Goal: Information Seeking & Learning: Learn about a topic

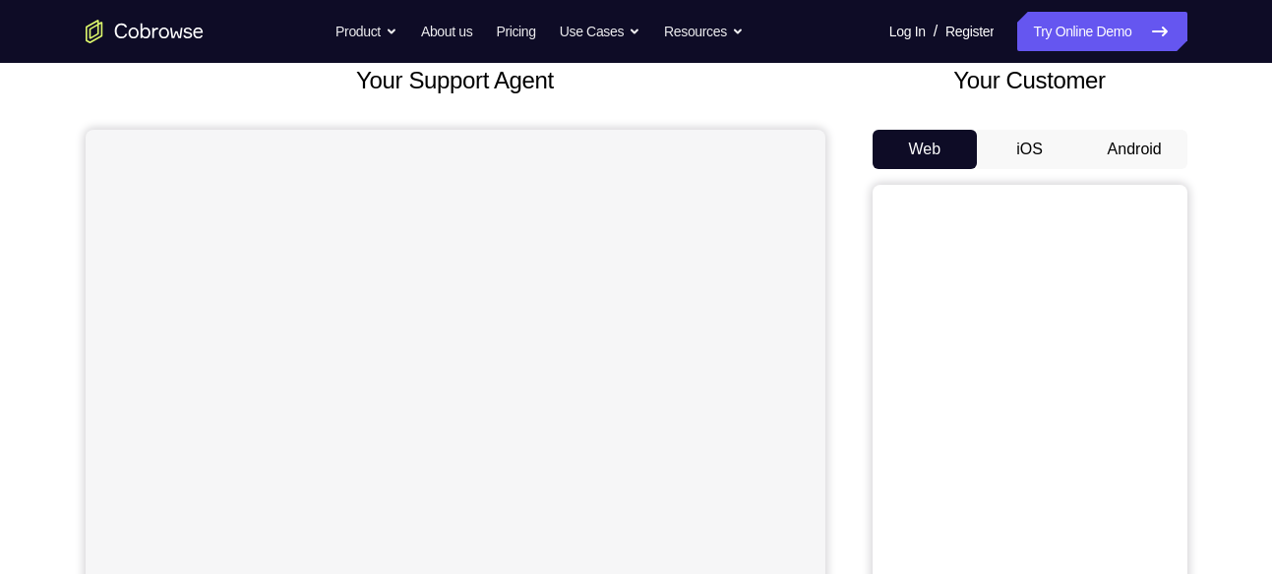
click at [1141, 144] on button "Android" at bounding box center [1134, 149] width 105 height 39
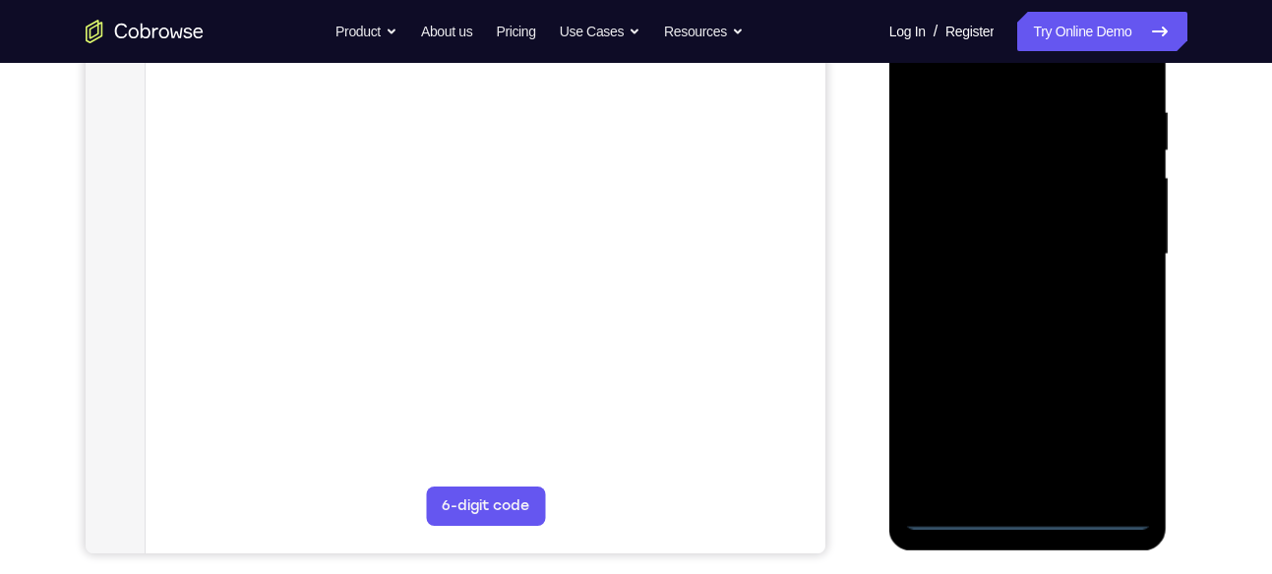
scroll to position [365, 0]
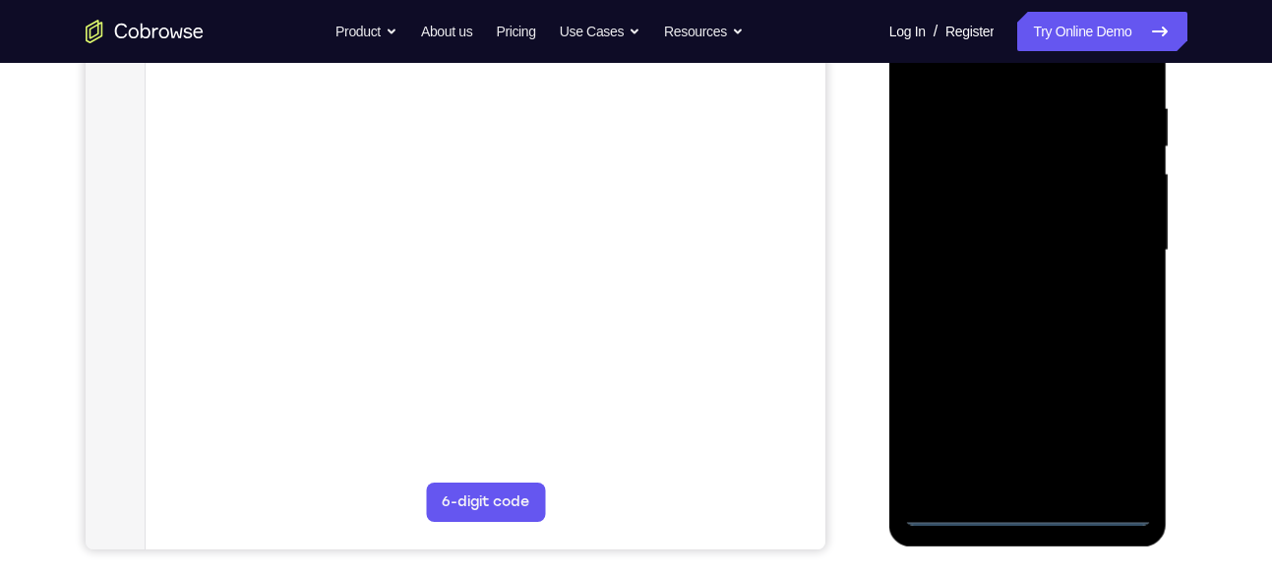
click at [1028, 512] on div at bounding box center [1028, 250] width 248 height 551
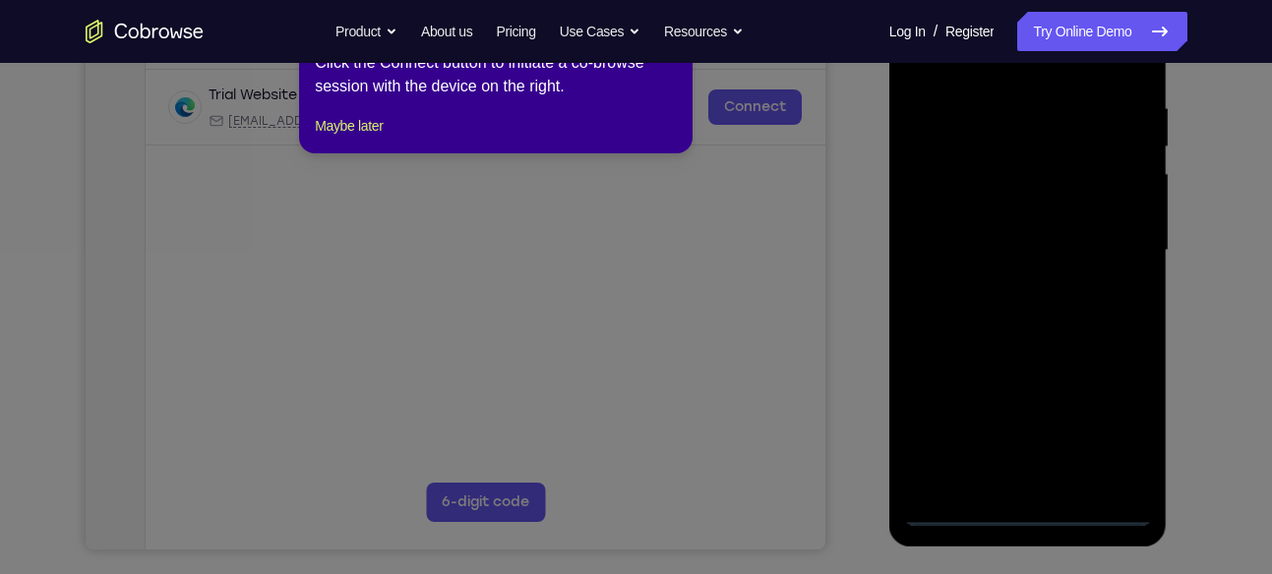
click at [1120, 432] on icon at bounding box center [643, 287] width 1287 height 574
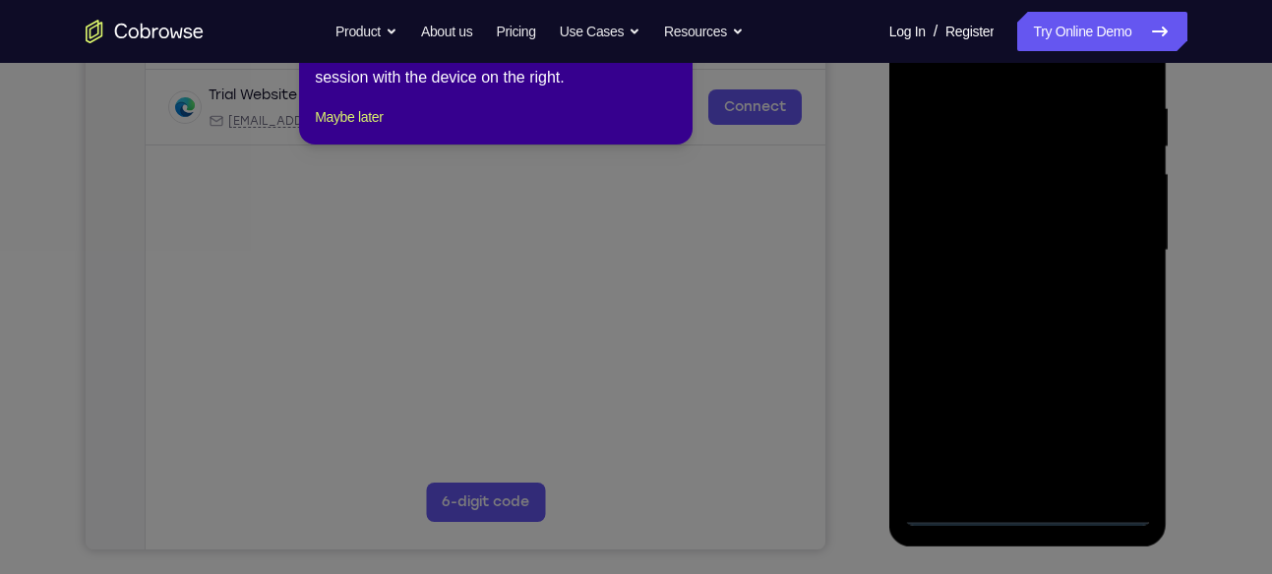
scroll to position [252, 0]
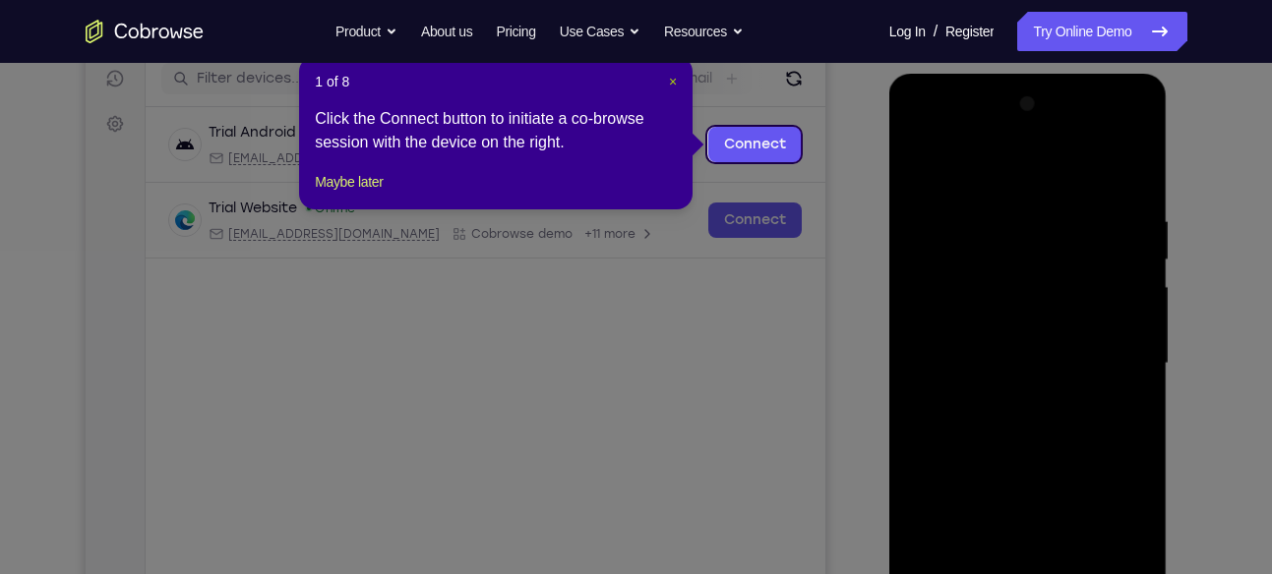
drag, startPoint x: 675, startPoint y: 84, endPoint x: 210, endPoint y: 463, distance: 600.6
click at [675, 84] on span "×" at bounding box center [673, 82] width 8 height 16
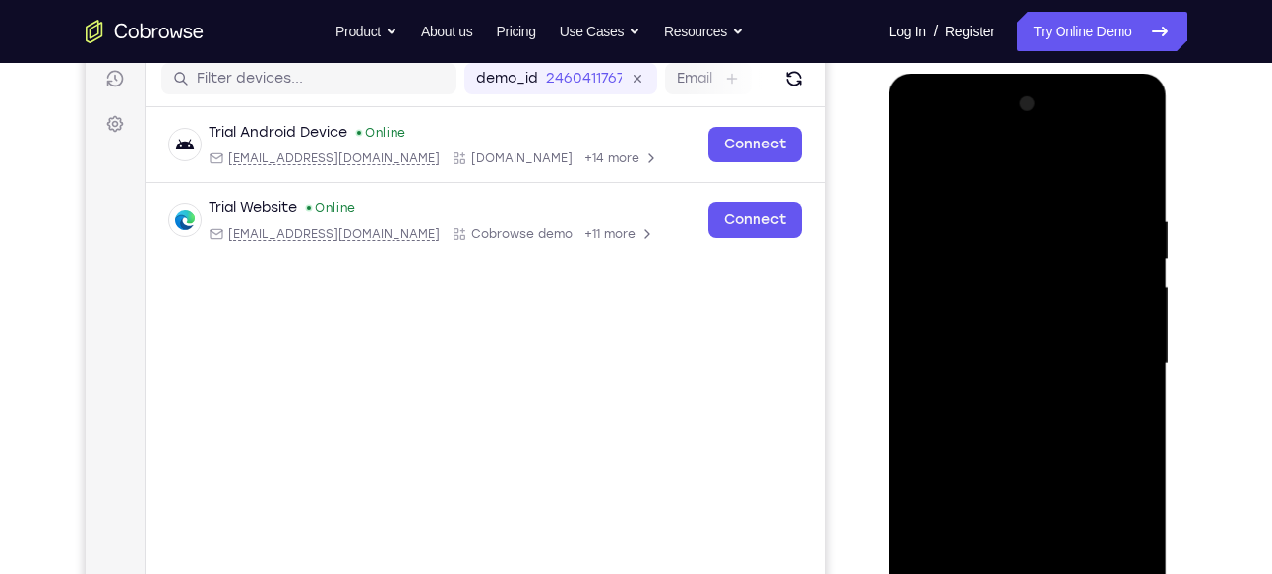
scroll to position [316, 0]
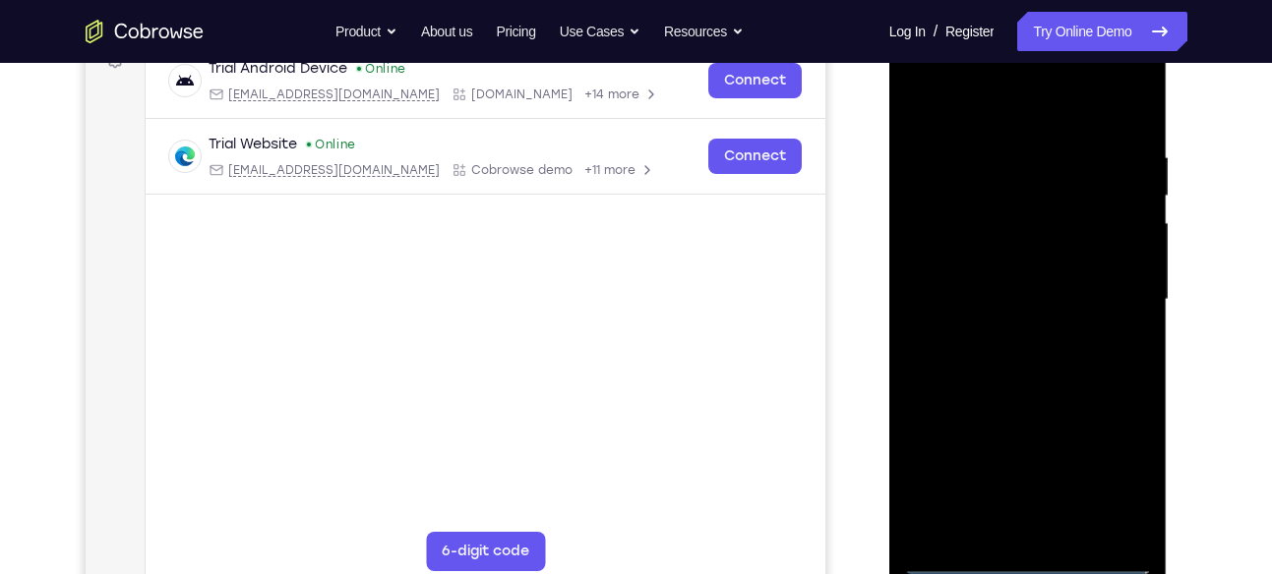
click at [1099, 473] on div at bounding box center [1028, 300] width 248 height 551
click at [995, 112] on div at bounding box center [1028, 300] width 248 height 551
click at [1109, 285] on div at bounding box center [1028, 300] width 248 height 551
click at [1002, 333] on div at bounding box center [1028, 300] width 248 height 551
click at [1015, 278] on div at bounding box center [1028, 300] width 248 height 551
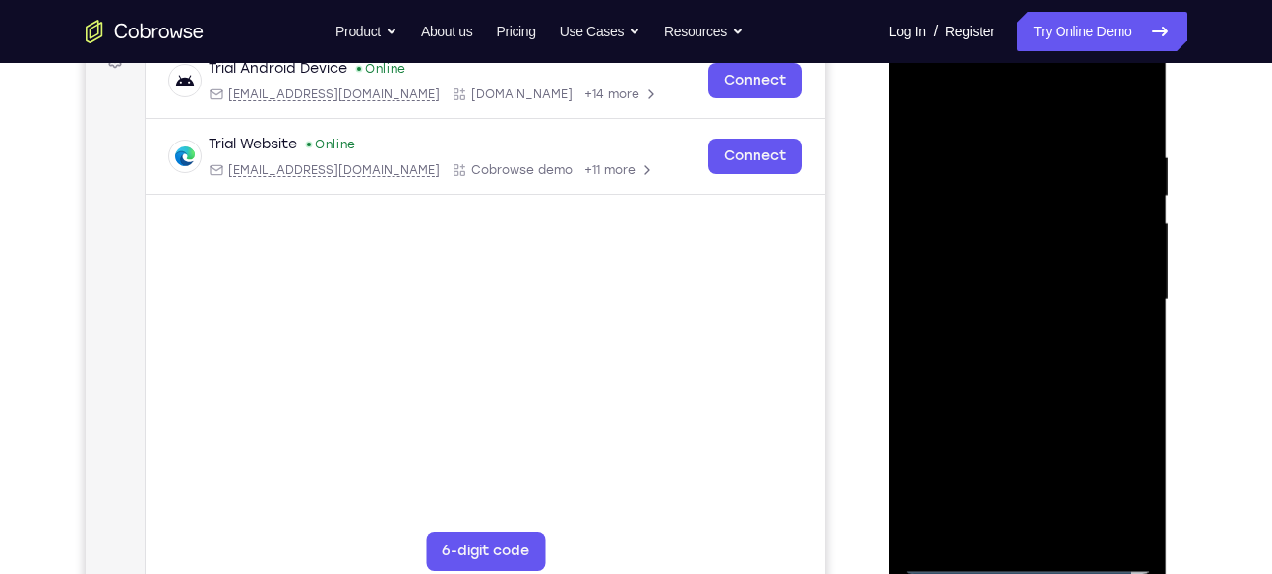
click at [1016, 253] on div at bounding box center [1028, 300] width 248 height 551
click at [1044, 291] on div at bounding box center [1028, 300] width 248 height 551
click at [1024, 359] on div at bounding box center [1028, 300] width 248 height 551
click at [1044, 358] on div at bounding box center [1028, 300] width 248 height 551
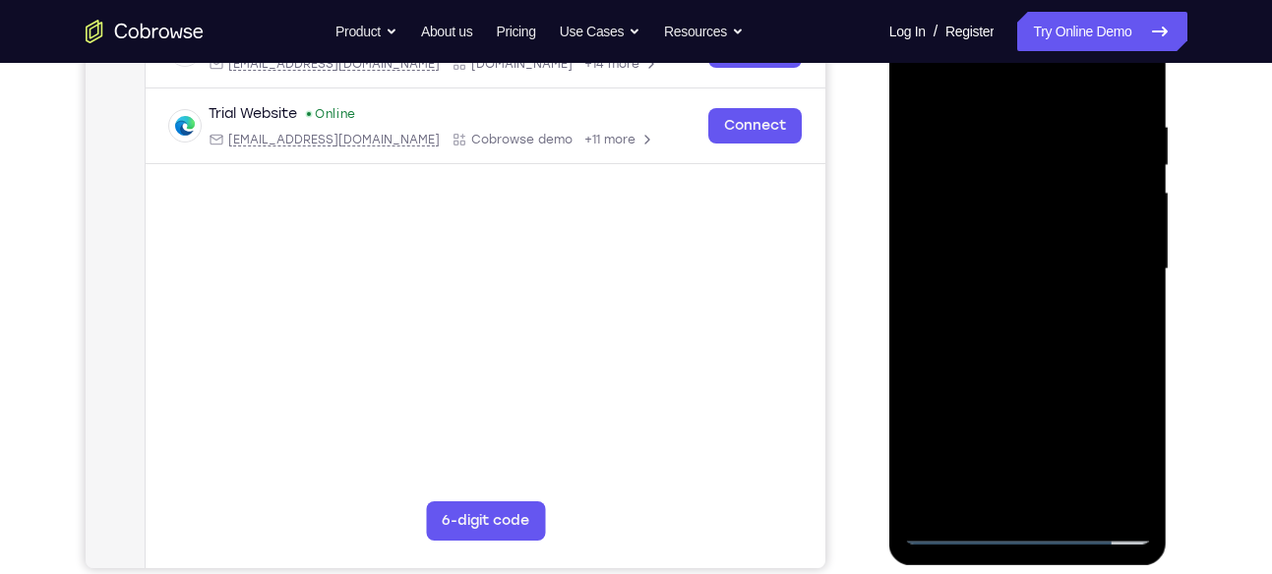
scroll to position [300, 0]
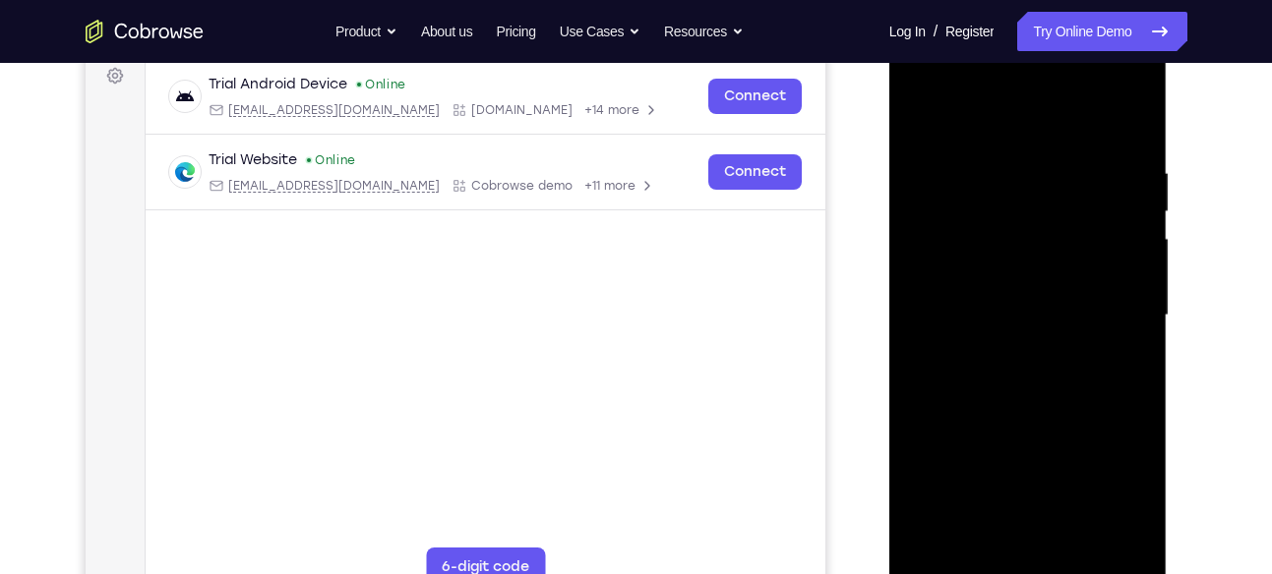
drag, startPoint x: 1089, startPoint y: 168, endPoint x: 956, endPoint y: 175, distance: 133.0
click at [956, 175] on div at bounding box center [1028, 315] width 248 height 551
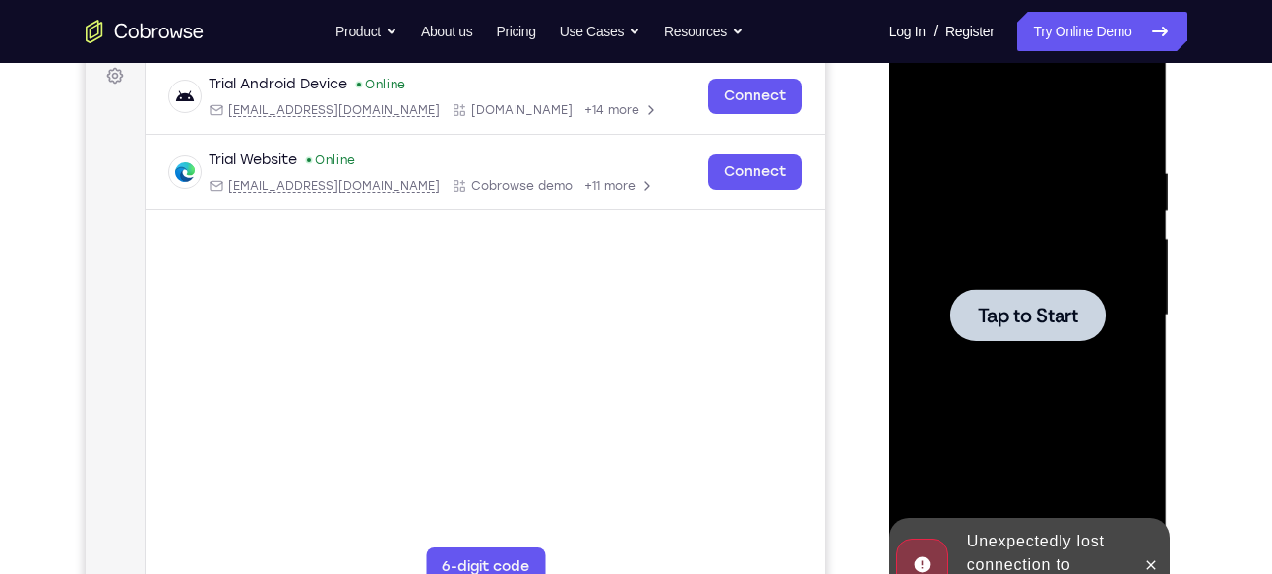
click at [1089, 170] on div at bounding box center [1028, 315] width 248 height 551
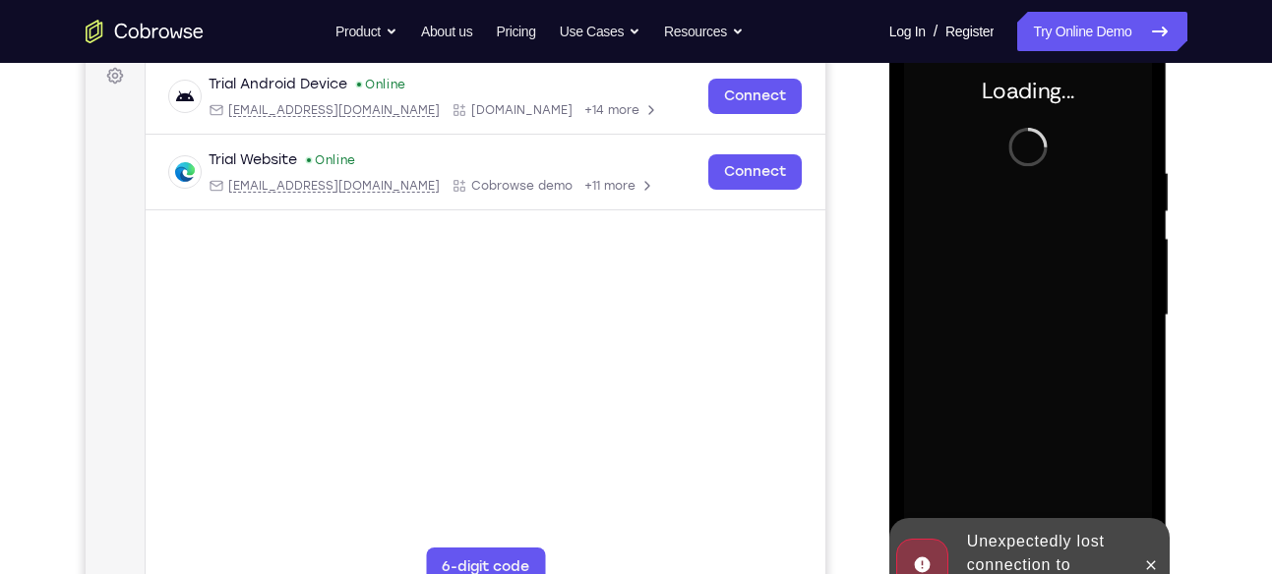
drag, startPoint x: 1089, startPoint y: 170, endPoint x: 754, endPoint y: 122, distance: 337.9
click at [889, 122] on html "Online web based iOS Simulators and Android Emulators. Run iPhone, iPad, Mobile…" at bounding box center [1029, 321] width 280 height 590
click at [1153, 560] on icon at bounding box center [1151, 566] width 16 height 16
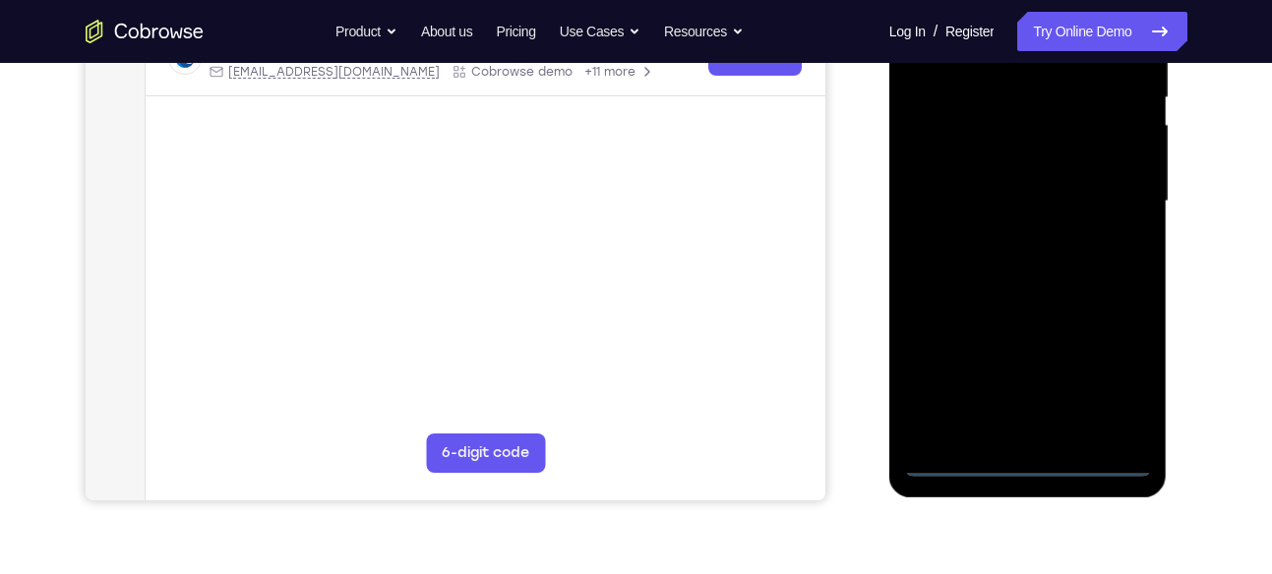
scroll to position [415, 0]
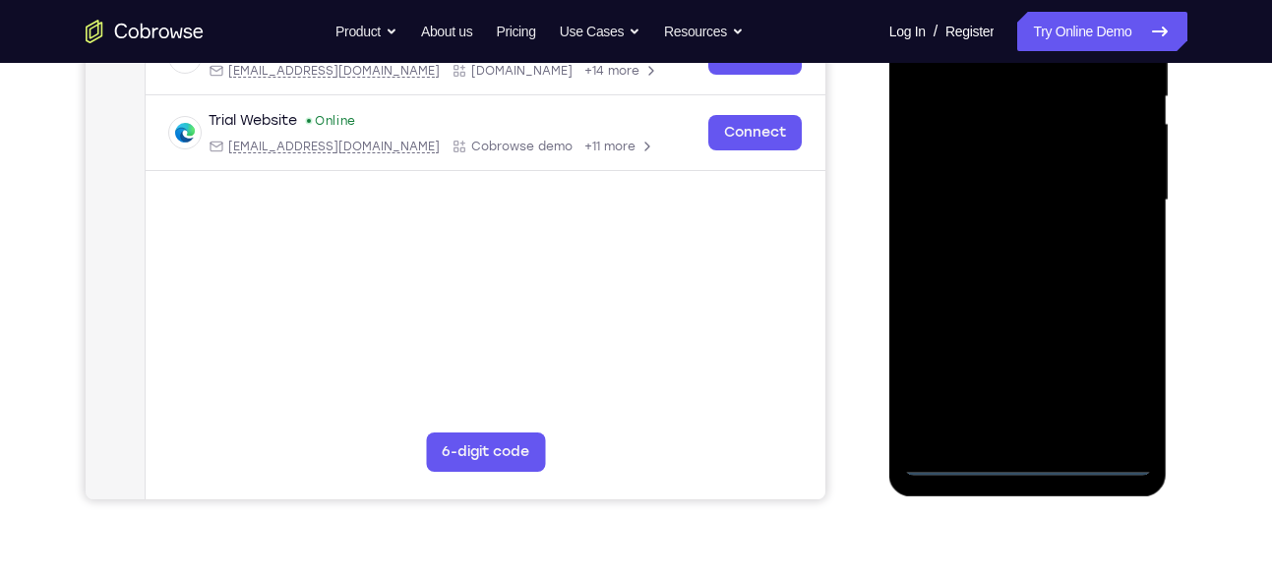
click at [1030, 465] on div at bounding box center [1028, 200] width 248 height 551
click at [1114, 369] on div at bounding box center [1028, 200] width 248 height 551
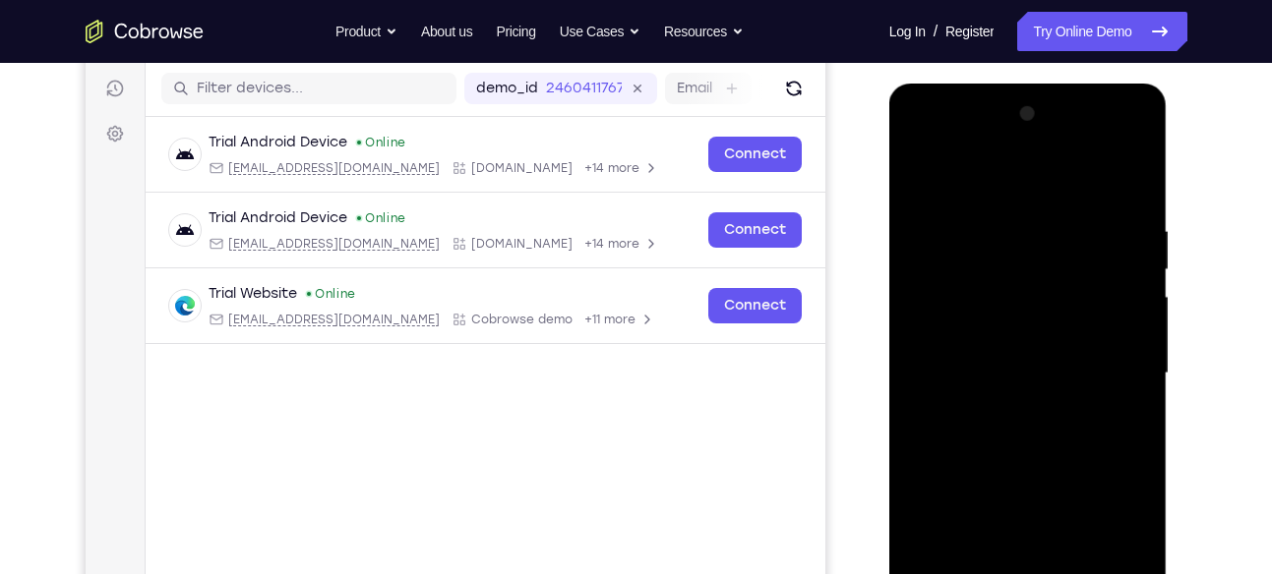
scroll to position [241, 0]
click at [1040, 189] on div at bounding box center [1028, 374] width 248 height 551
click at [1114, 367] on div at bounding box center [1028, 374] width 248 height 551
click at [1004, 410] on div at bounding box center [1028, 374] width 248 height 551
click at [995, 353] on div at bounding box center [1028, 374] width 248 height 551
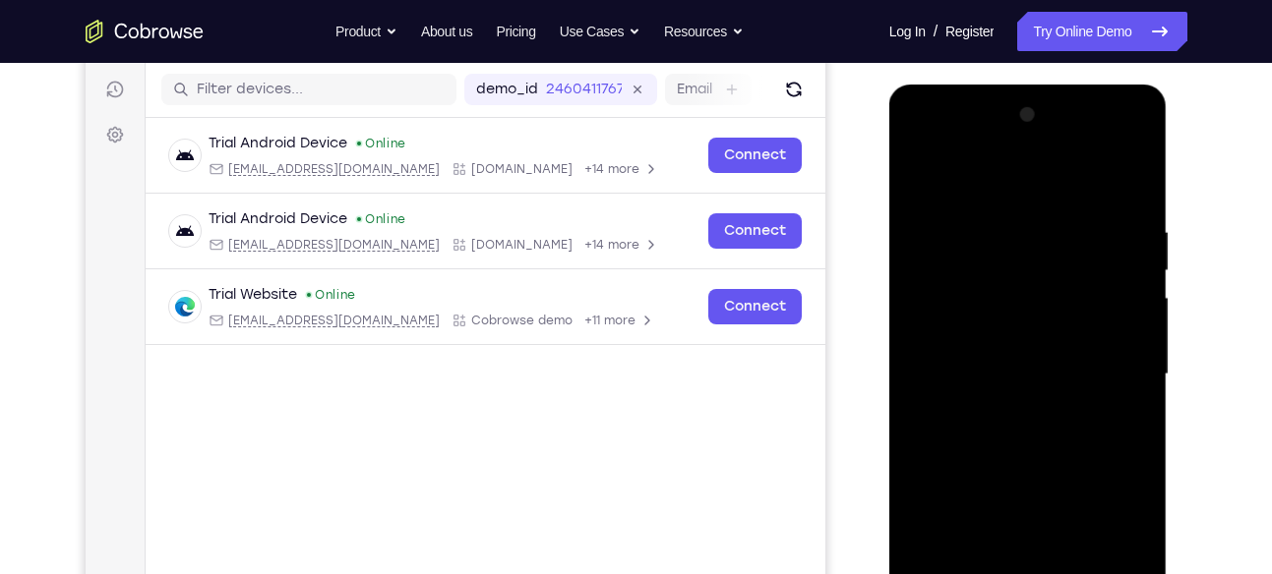
click at [1003, 333] on div at bounding box center [1028, 374] width 248 height 551
click at [1003, 375] on div at bounding box center [1028, 374] width 248 height 551
click at [1003, 436] on div at bounding box center [1028, 374] width 248 height 551
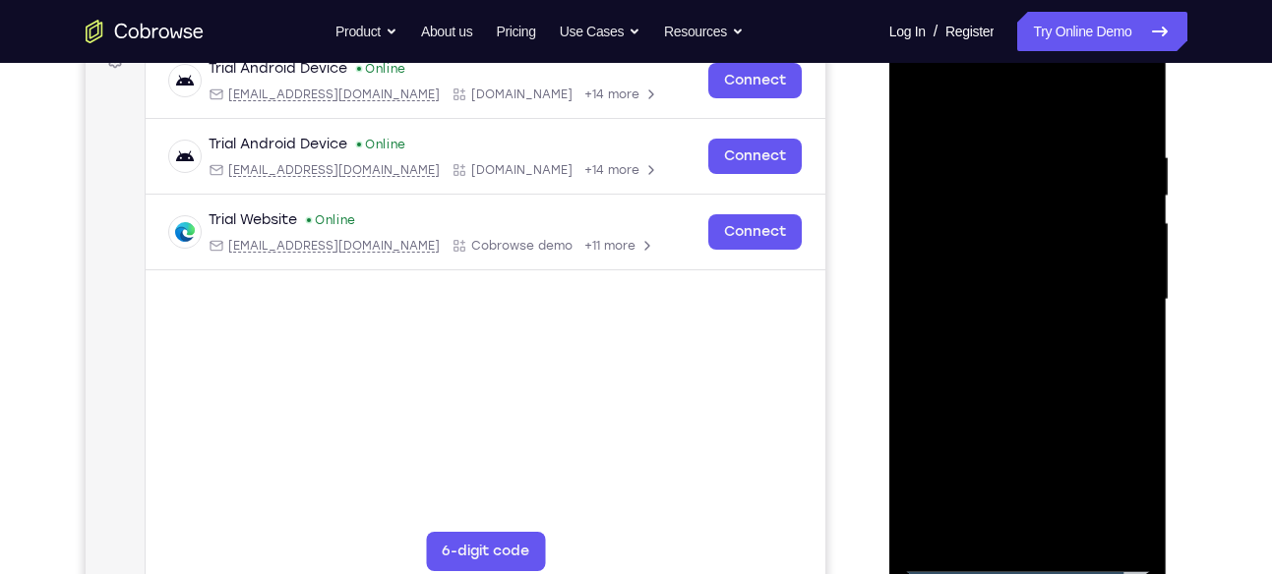
scroll to position [317, 0]
click at [1037, 351] on div at bounding box center [1028, 299] width 248 height 551
click at [1040, 383] on div at bounding box center [1028, 299] width 248 height 551
drag, startPoint x: 1092, startPoint y: 153, endPoint x: 907, endPoint y: 170, distance: 185.7
click at [907, 170] on div at bounding box center [1028, 299] width 248 height 551
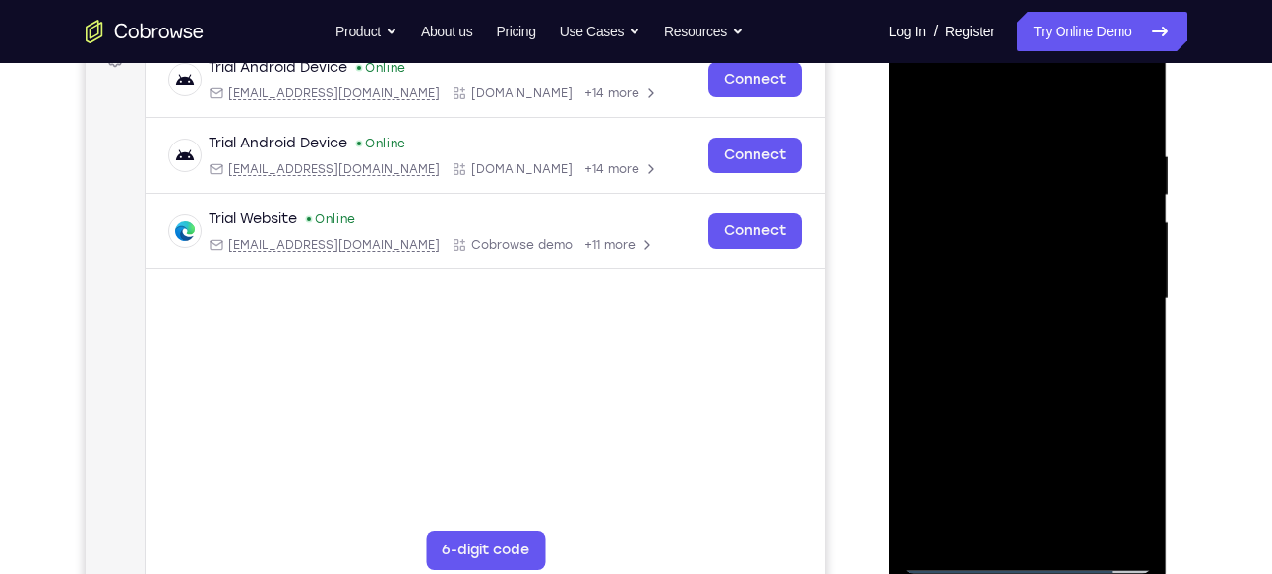
drag, startPoint x: 1094, startPoint y: 154, endPoint x: 978, endPoint y: 168, distance: 116.9
click at [978, 168] on div at bounding box center [1028, 299] width 248 height 551
drag, startPoint x: 1099, startPoint y: 160, endPoint x: 927, endPoint y: 169, distance: 172.4
click at [927, 169] on div at bounding box center [1028, 299] width 248 height 551
drag, startPoint x: 1115, startPoint y: 155, endPoint x: 909, endPoint y: 160, distance: 205.6
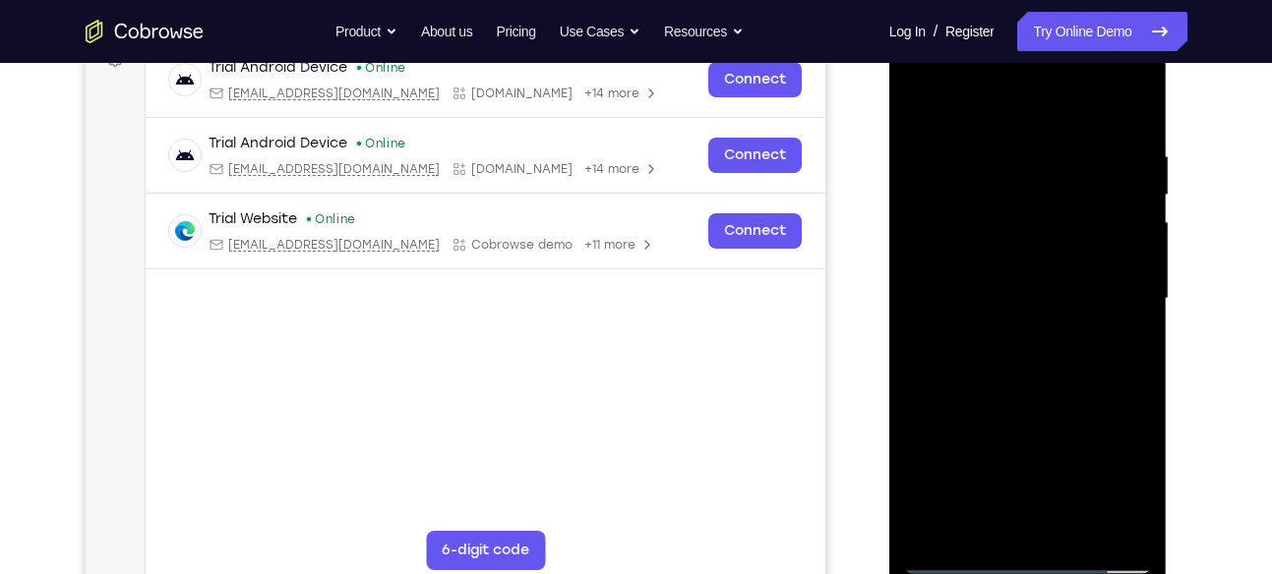
click at [909, 160] on div at bounding box center [1028, 299] width 248 height 551
click at [1135, 94] on div at bounding box center [1028, 299] width 248 height 551
click at [1106, 133] on div at bounding box center [1028, 299] width 248 height 551
drag, startPoint x: 1014, startPoint y: 370, endPoint x: 1014, endPoint y: 214, distance: 155.4
click at [1014, 214] on div at bounding box center [1028, 299] width 248 height 551
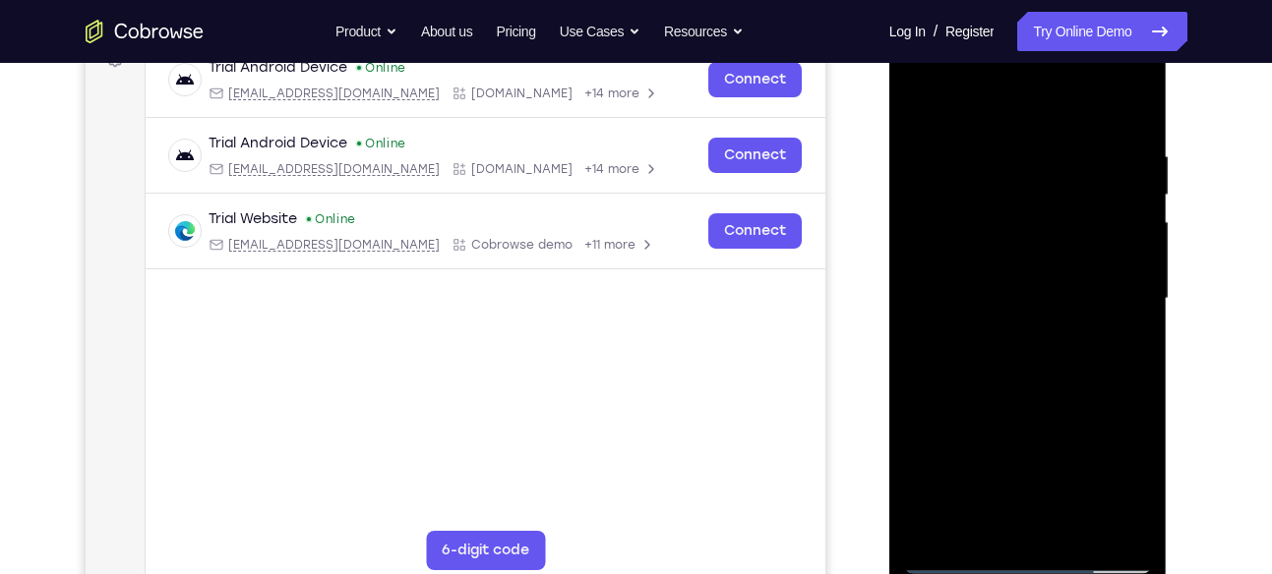
click at [937, 534] on div at bounding box center [1028, 299] width 248 height 551
click at [1071, 527] on div at bounding box center [1028, 299] width 248 height 551
click at [1039, 401] on div at bounding box center [1028, 299] width 248 height 551
click at [924, 99] on div at bounding box center [1028, 299] width 248 height 551
click at [1003, 130] on div at bounding box center [1028, 299] width 248 height 551
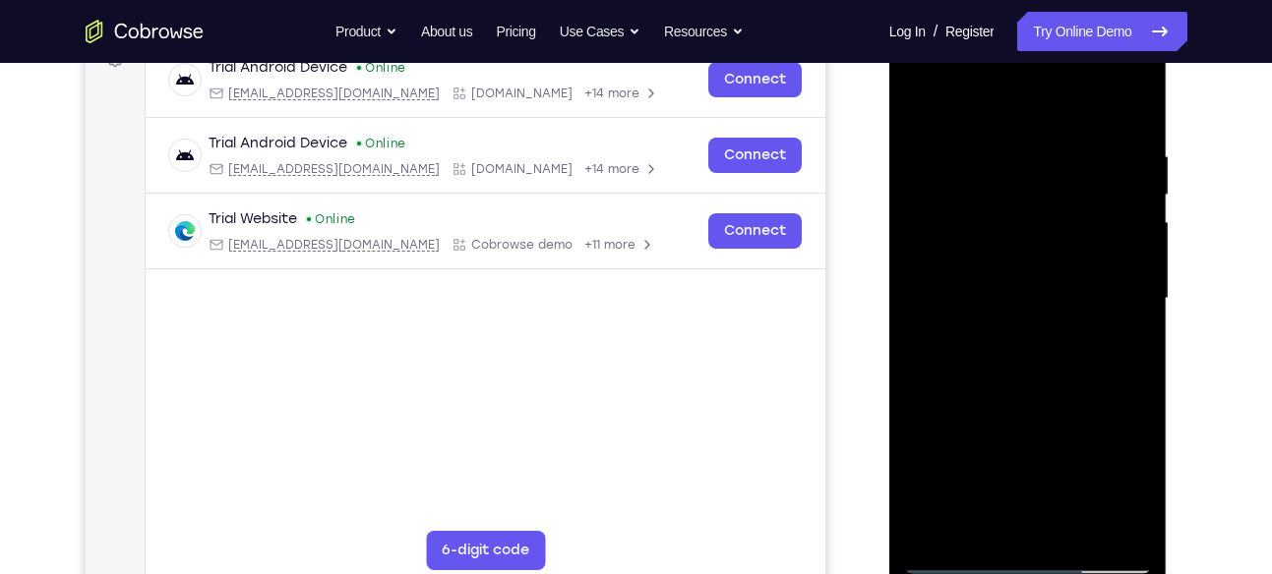
click at [1133, 250] on div at bounding box center [1028, 299] width 248 height 551
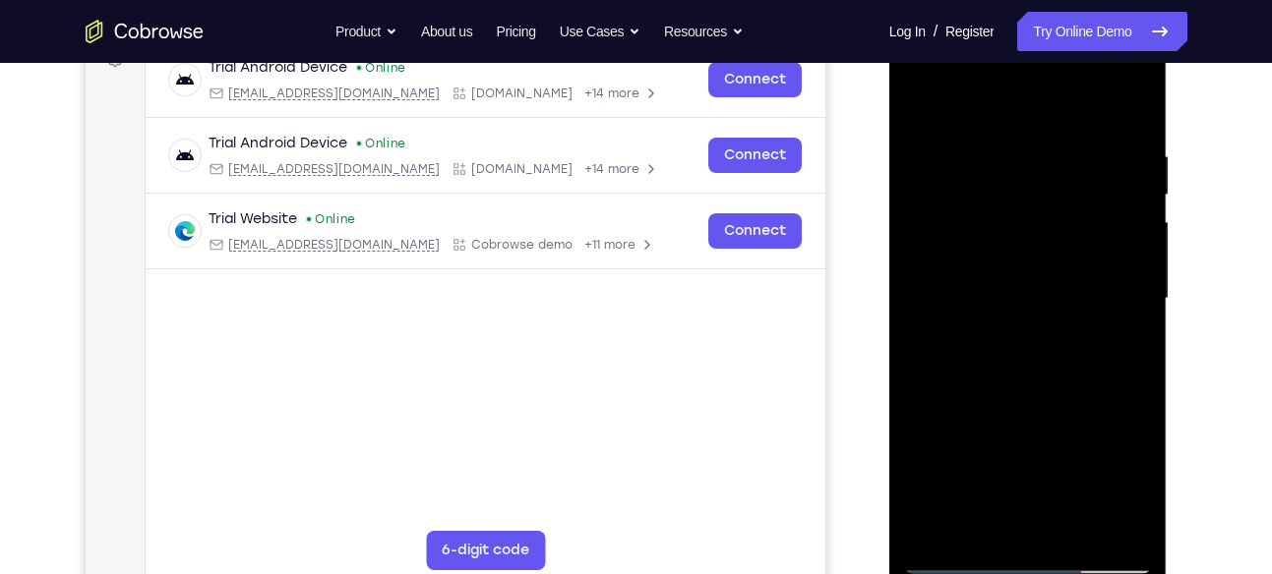
click at [1133, 250] on div at bounding box center [1028, 299] width 248 height 551
click at [916, 338] on div at bounding box center [1028, 299] width 248 height 551
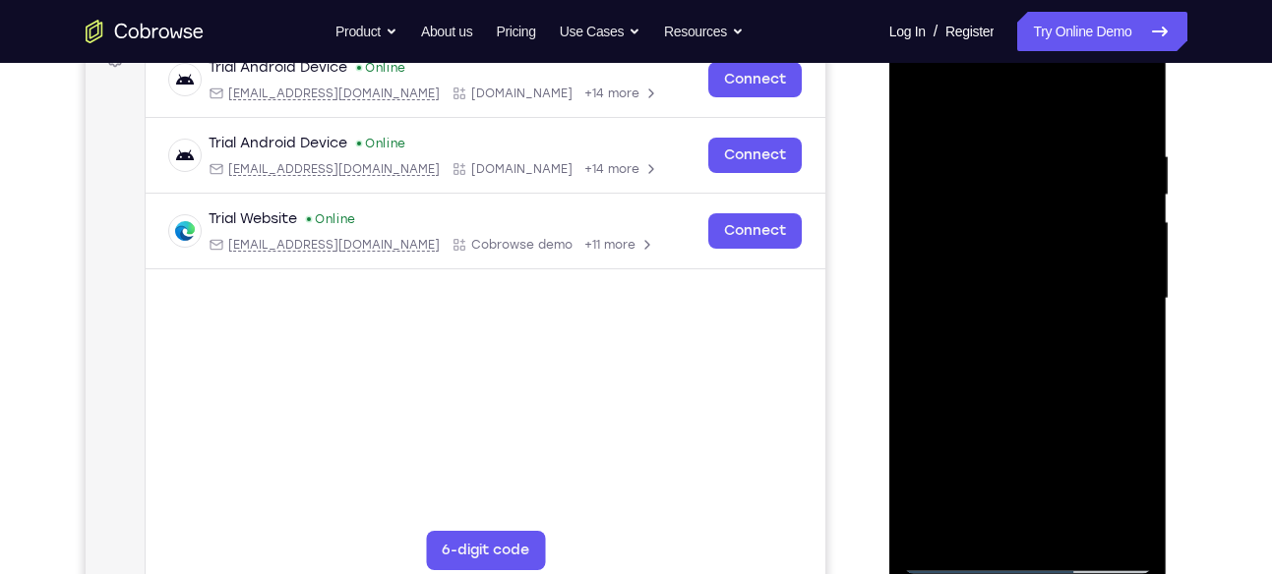
click at [937, 340] on div at bounding box center [1028, 299] width 248 height 551
click at [923, 347] on div at bounding box center [1028, 299] width 248 height 551
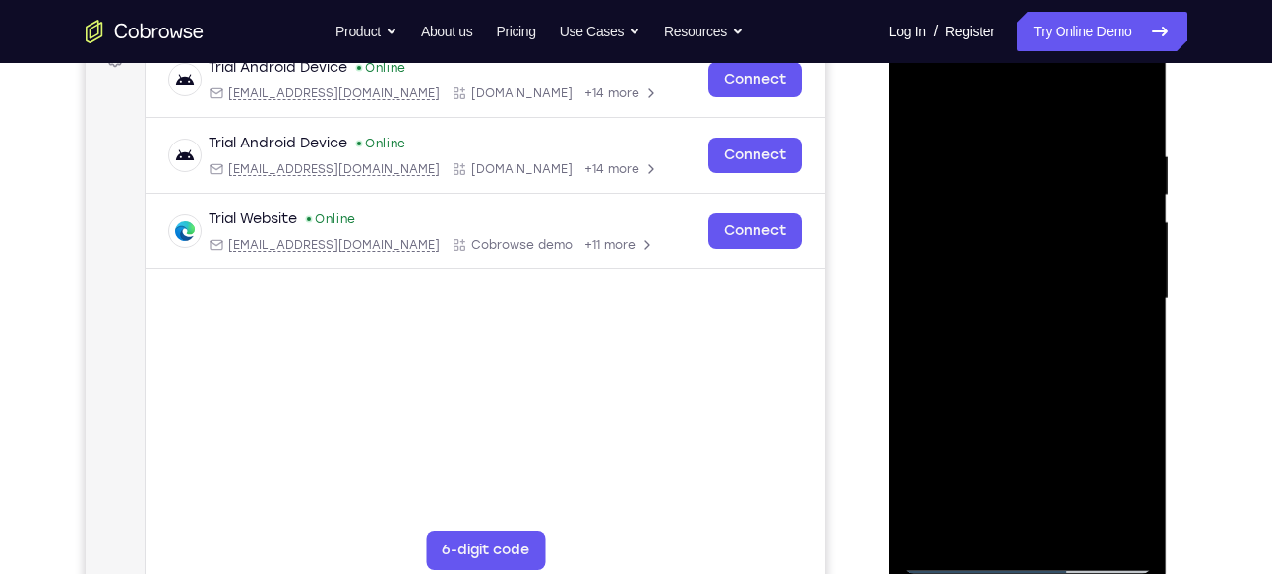
click at [1135, 317] on div at bounding box center [1028, 299] width 248 height 551
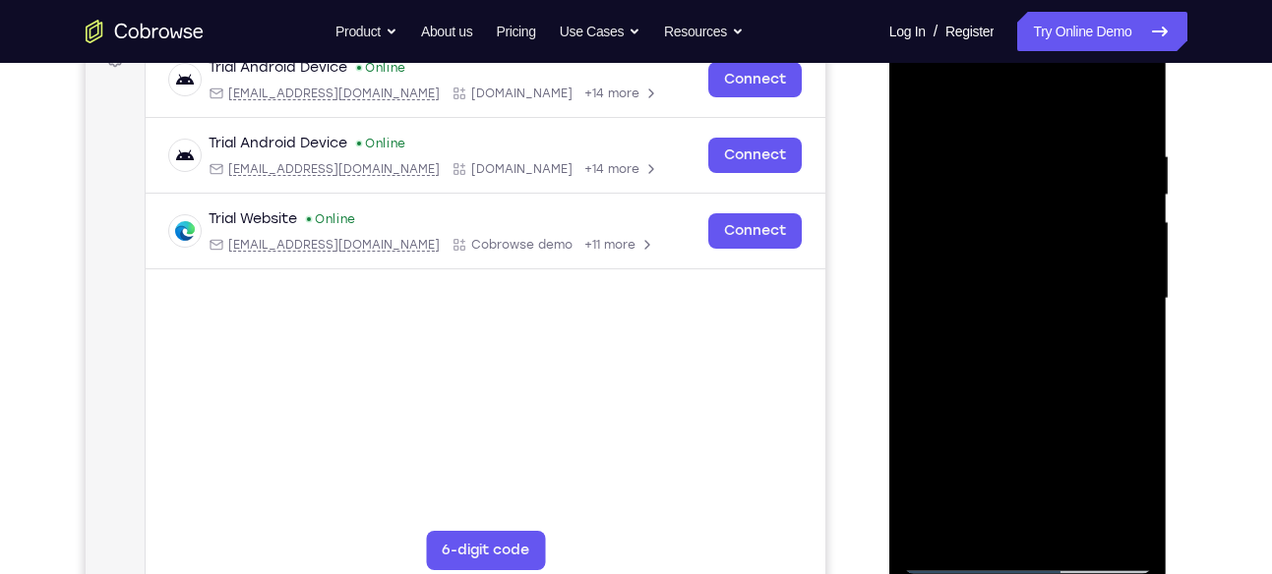
click at [1135, 317] on div at bounding box center [1028, 299] width 248 height 551
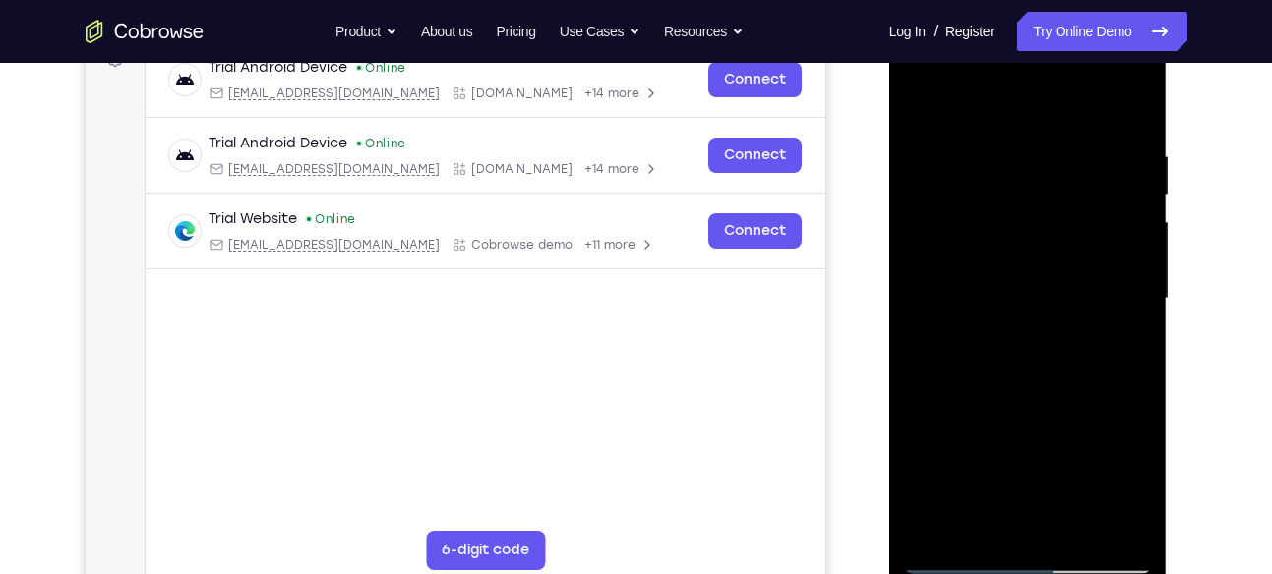
click at [913, 307] on div at bounding box center [1028, 299] width 248 height 551
click at [1150, 286] on div at bounding box center [1028, 299] width 248 height 551
click at [1134, 293] on div at bounding box center [1028, 299] width 248 height 551
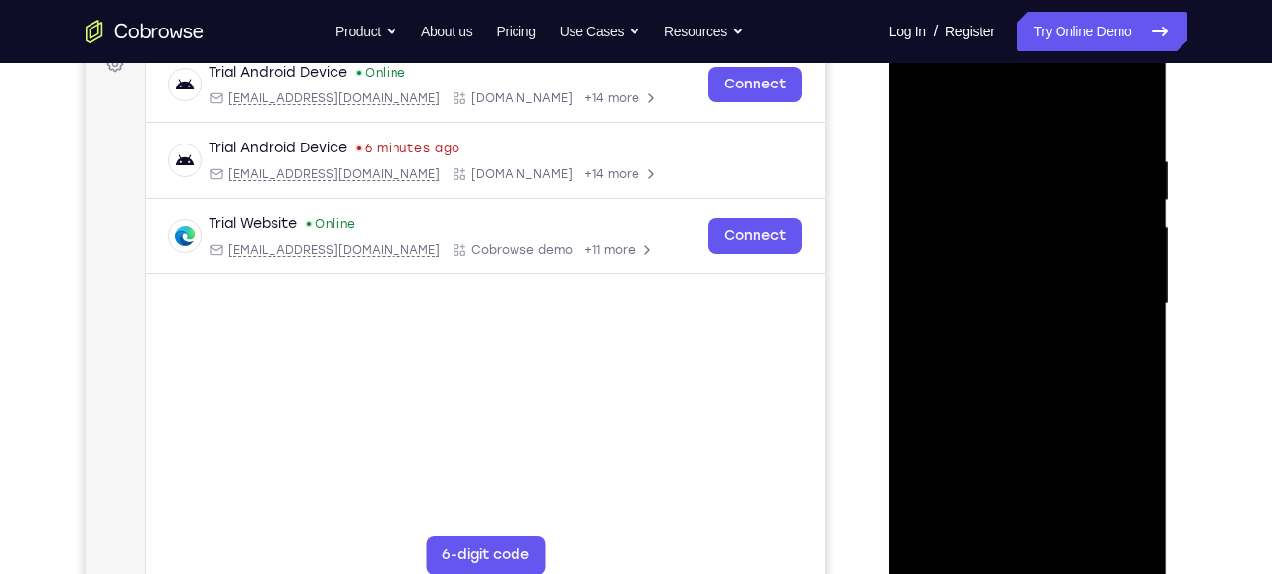
scroll to position [311, 0]
click at [1128, 115] on div at bounding box center [1028, 305] width 248 height 551
click at [1122, 133] on div at bounding box center [1028, 305] width 248 height 551
click at [1108, 235] on div at bounding box center [1028, 305] width 248 height 551
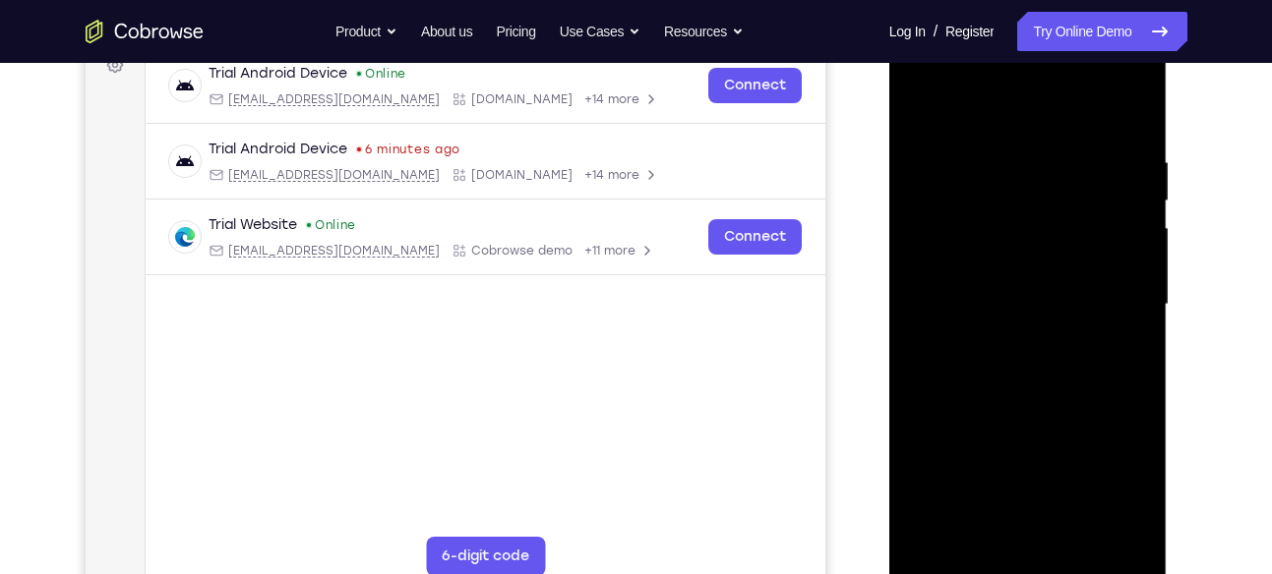
click at [1108, 235] on div at bounding box center [1028, 305] width 248 height 551
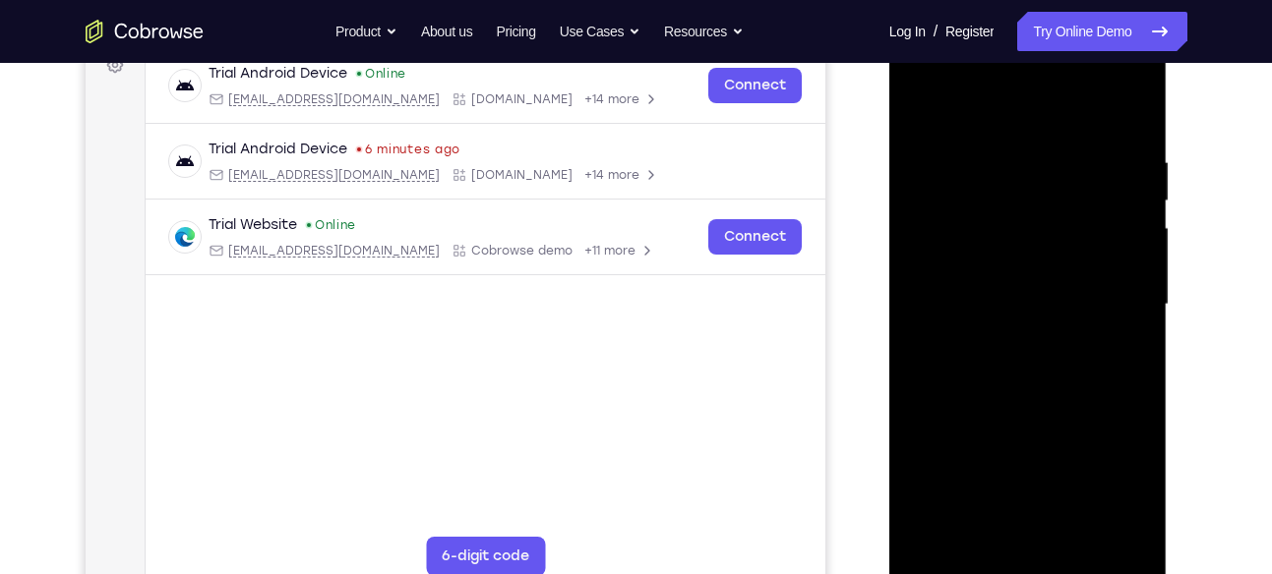
click at [1108, 235] on div at bounding box center [1028, 305] width 248 height 551
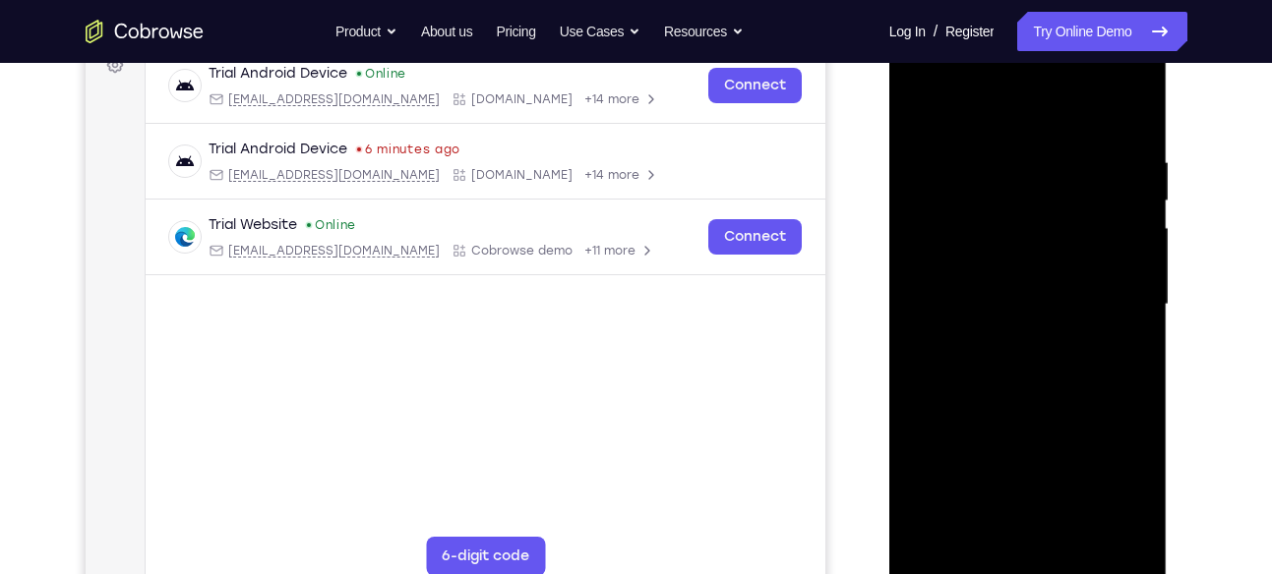
click at [1108, 235] on div at bounding box center [1028, 305] width 248 height 551
click at [1125, 112] on div at bounding box center [1028, 305] width 248 height 551
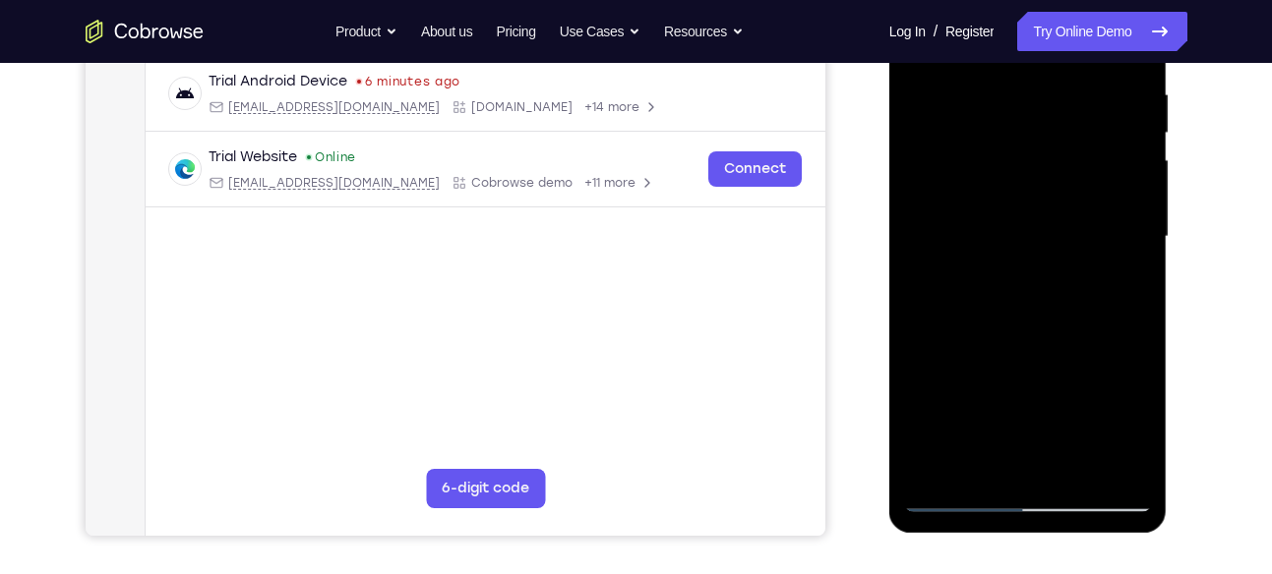
scroll to position [380, 0]
click at [982, 464] on div at bounding box center [1028, 236] width 248 height 551
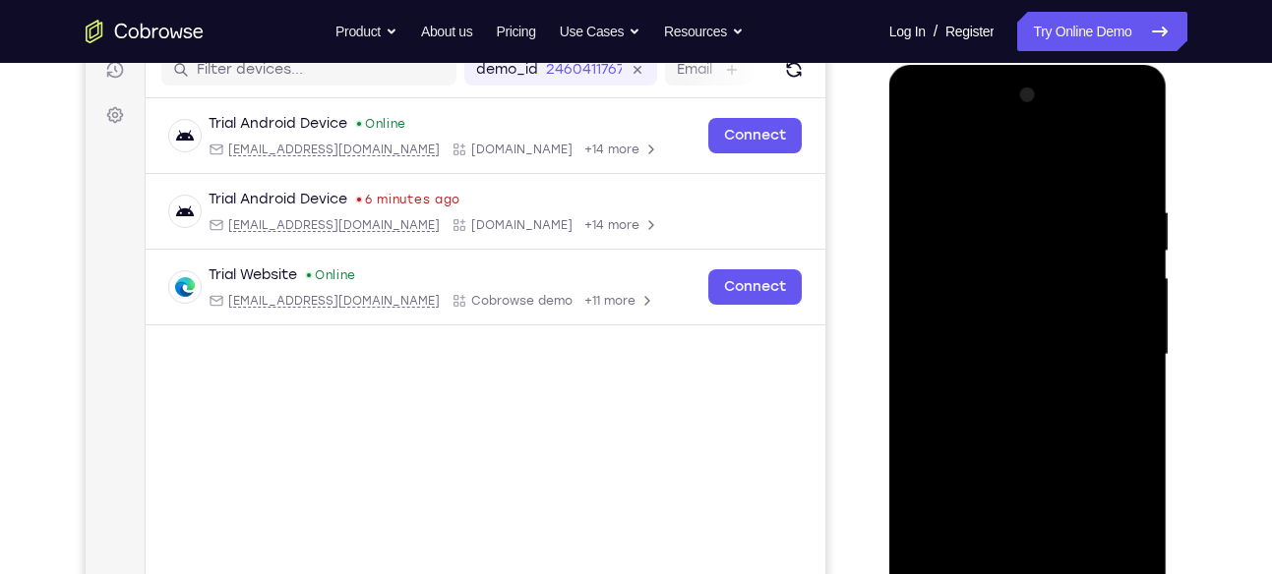
scroll to position [260, 0]
click at [1037, 158] on div at bounding box center [1028, 356] width 248 height 551
click at [1010, 209] on div at bounding box center [1028, 356] width 248 height 551
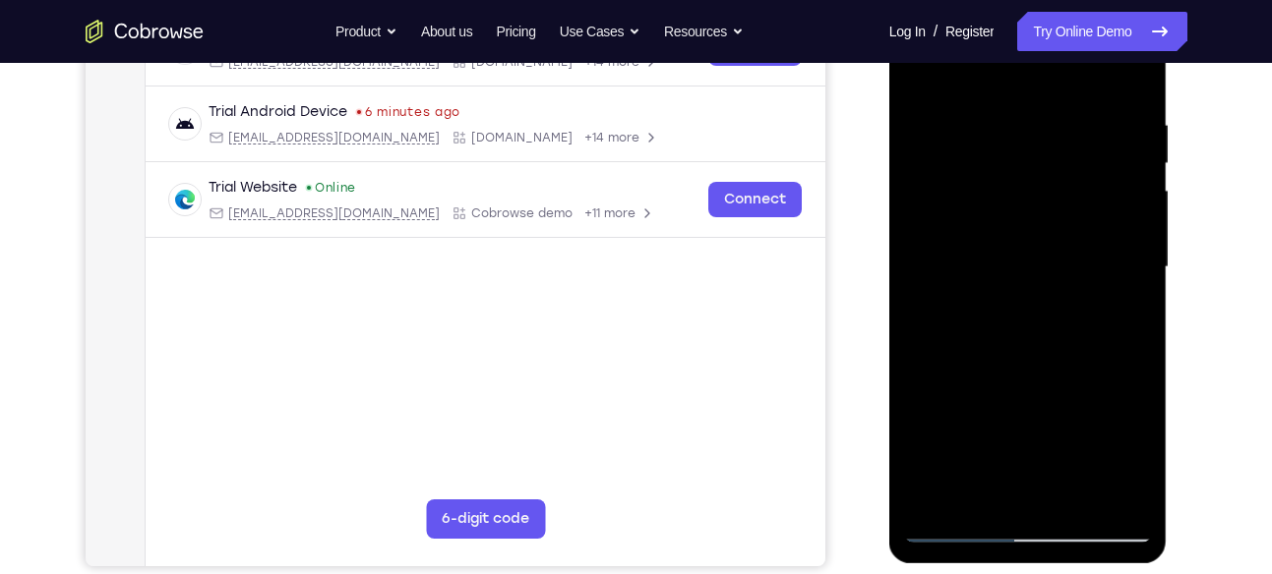
scroll to position [349, 0]
click at [1105, 350] on div at bounding box center [1028, 266] width 248 height 551
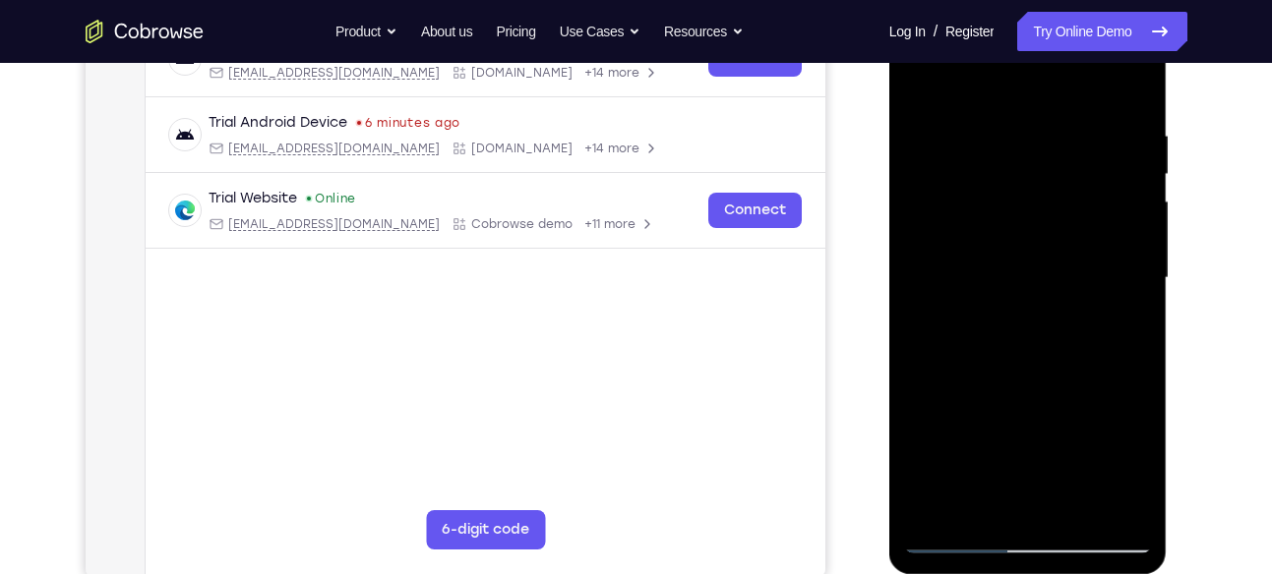
click at [935, 502] on div at bounding box center [1028, 278] width 248 height 551
click at [1075, 506] on div at bounding box center [1028, 278] width 248 height 551
drag, startPoint x: 1060, startPoint y: 435, endPoint x: 1080, endPoint y: 248, distance: 187.9
click at [1080, 248] on div at bounding box center [1028, 278] width 248 height 551
drag, startPoint x: 994, startPoint y: 485, endPoint x: 1009, endPoint y: 330, distance: 156.2
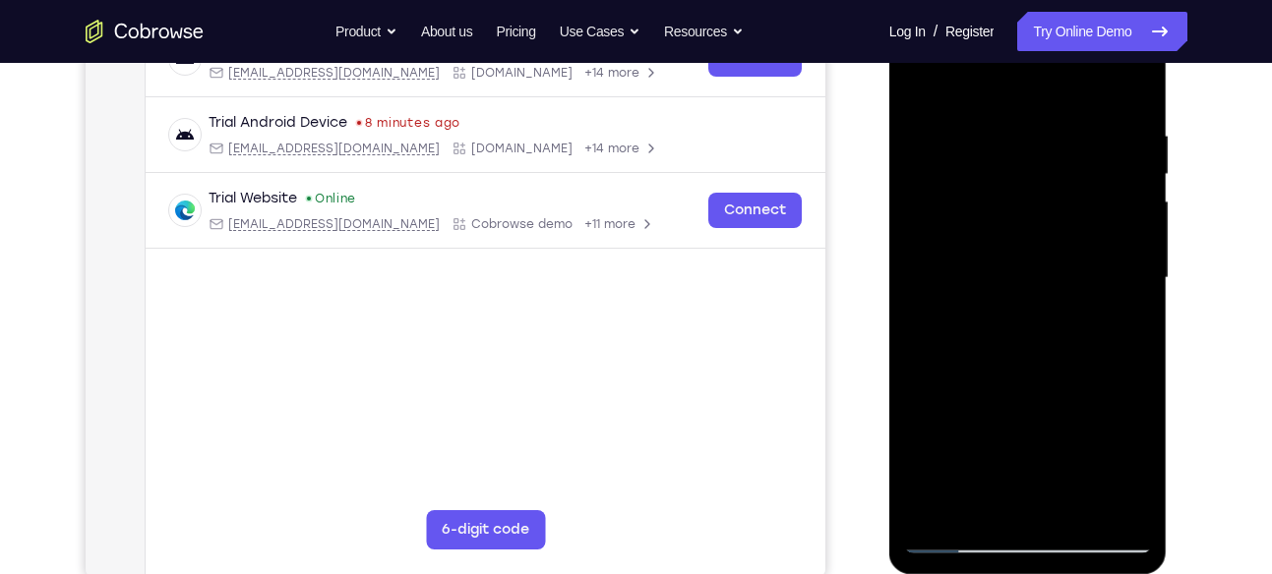
click at [1009, 330] on div at bounding box center [1028, 278] width 248 height 551
drag, startPoint x: 1002, startPoint y: 450, endPoint x: 1018, endPoint y: 316, distance: 134.7
click at [1018, 316] on div at bounding box center [1028, 278] width 248 height 551
click at [928, 76] on div at bounding box center [1028, 278] width 248 height 551
click at [941, 512] on div at bounding box center [1028, 278] width 248 height 551
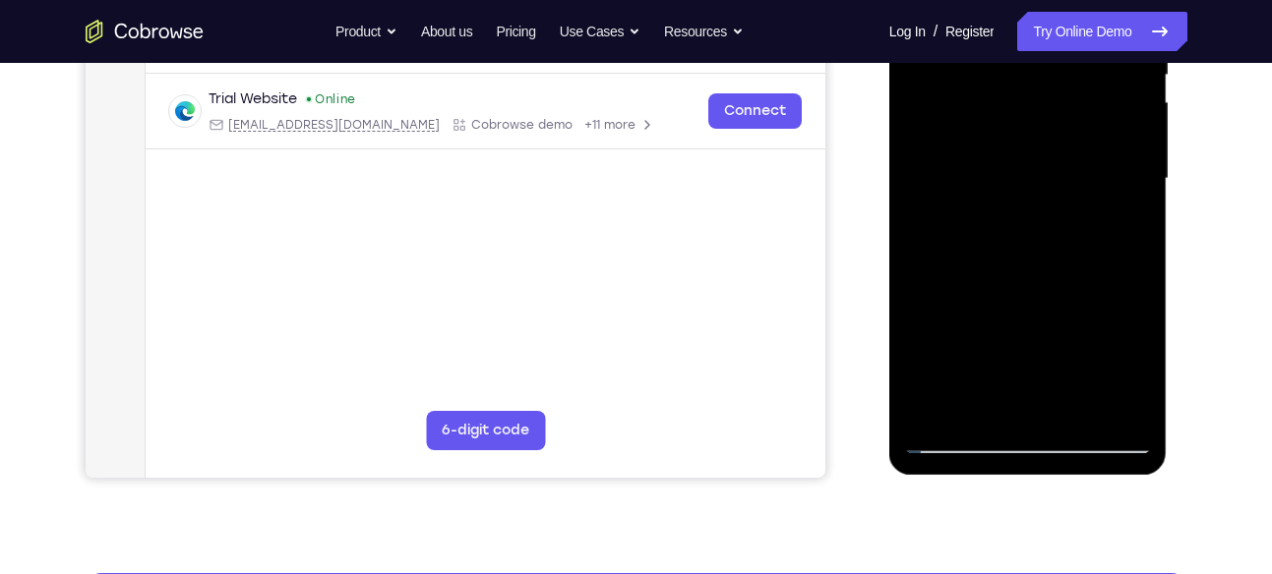
scroll to position [438, 0]
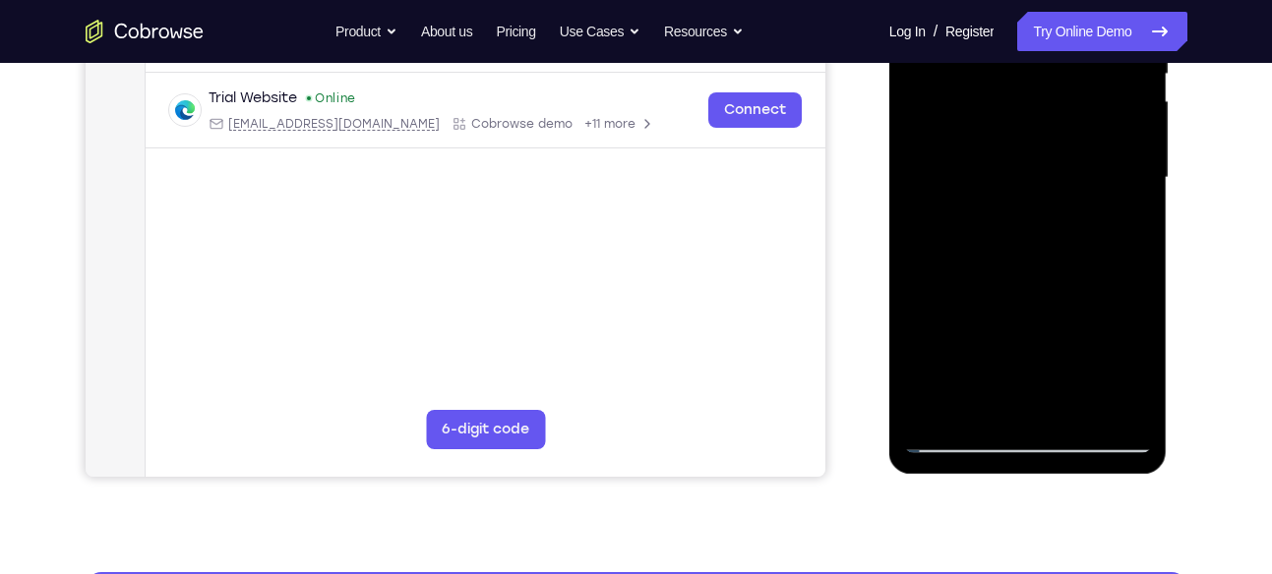
click at [1024, 436] on div at bounding box center [1028, 178] width 248 height 551
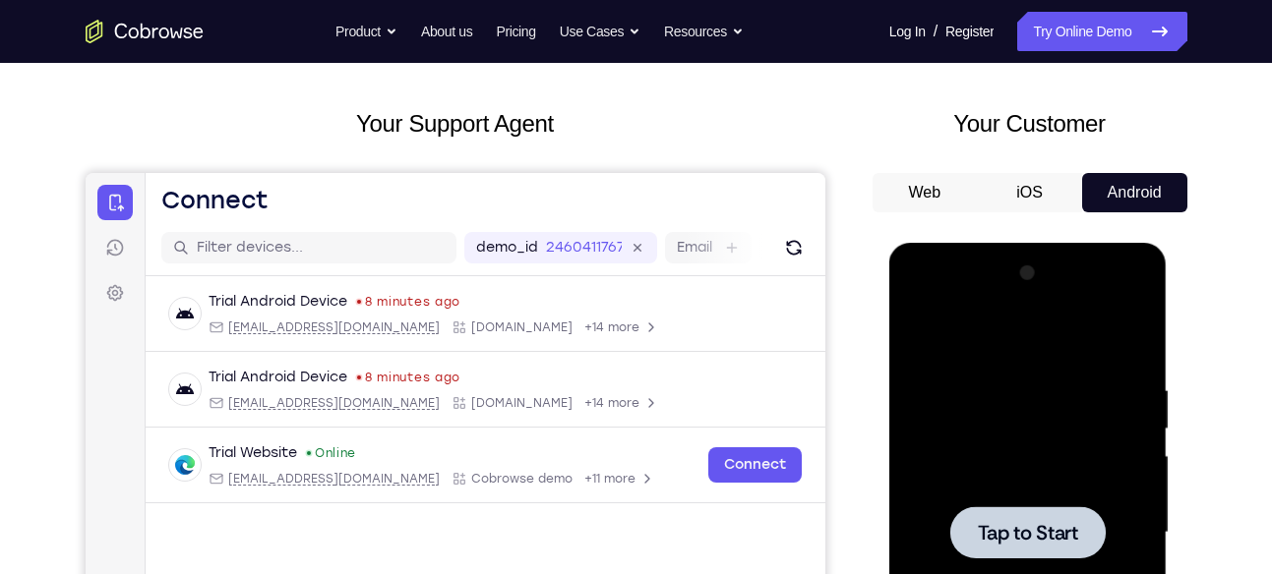
scroll to position [316, 0]
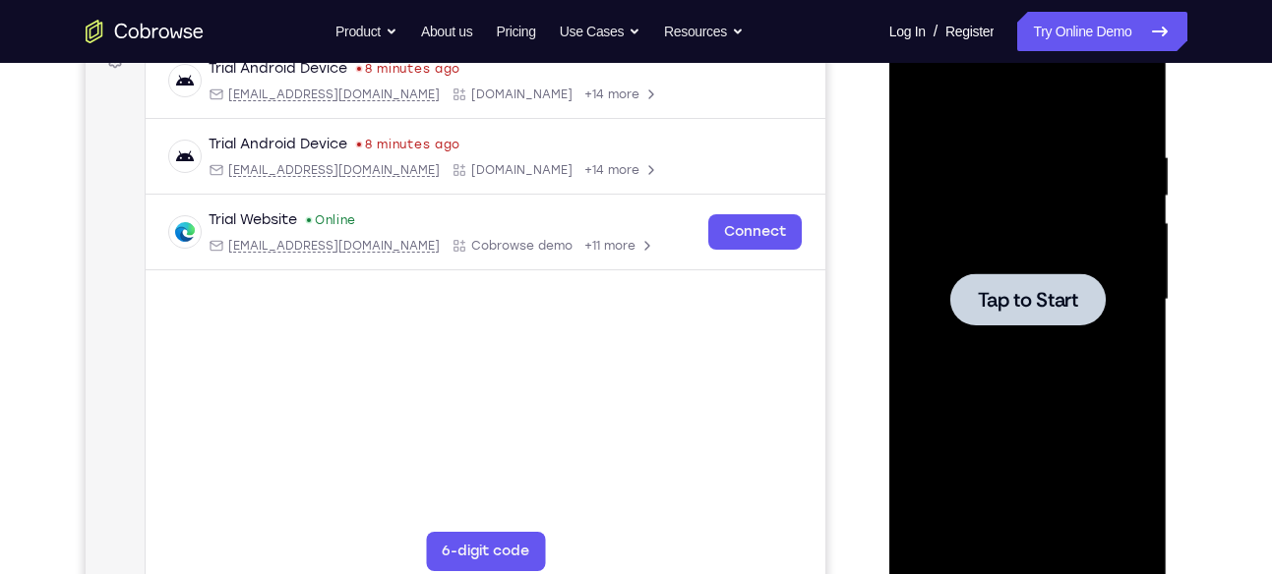
click at [1047, 283] on div at bounding box center [1027, 299] width 155 height 52
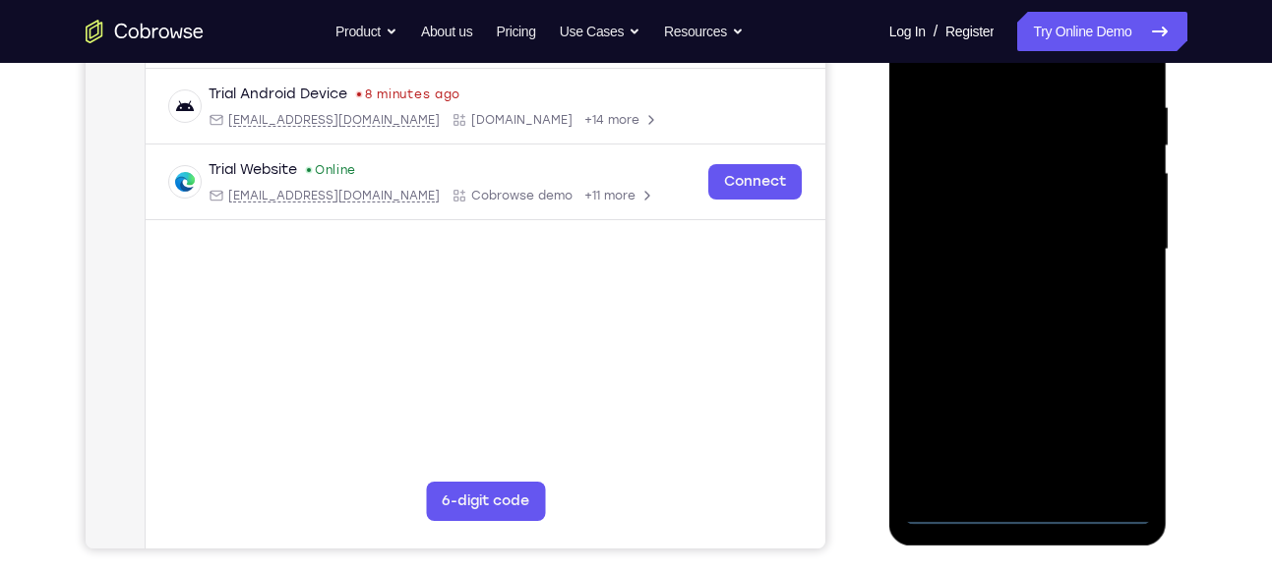
scroll to position [382, 0]
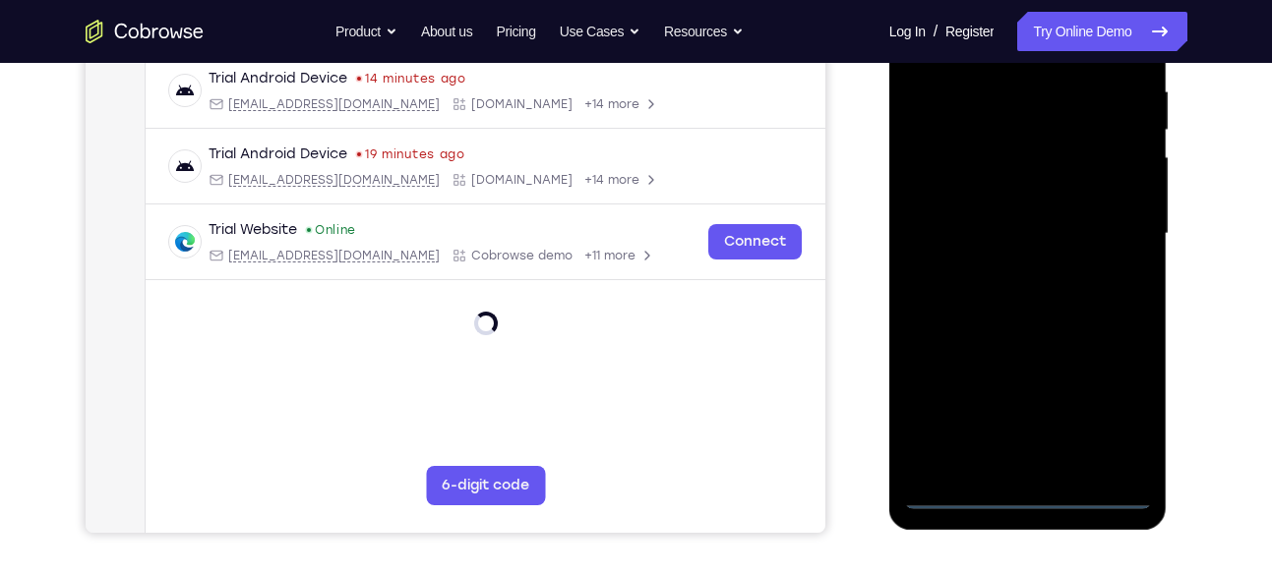
click at [1024, 494] on div at bounding box center [1028, 234] width 248 height 551
click at [1114, 403] on div at bounding box center [1028, 234] width 248 height 551
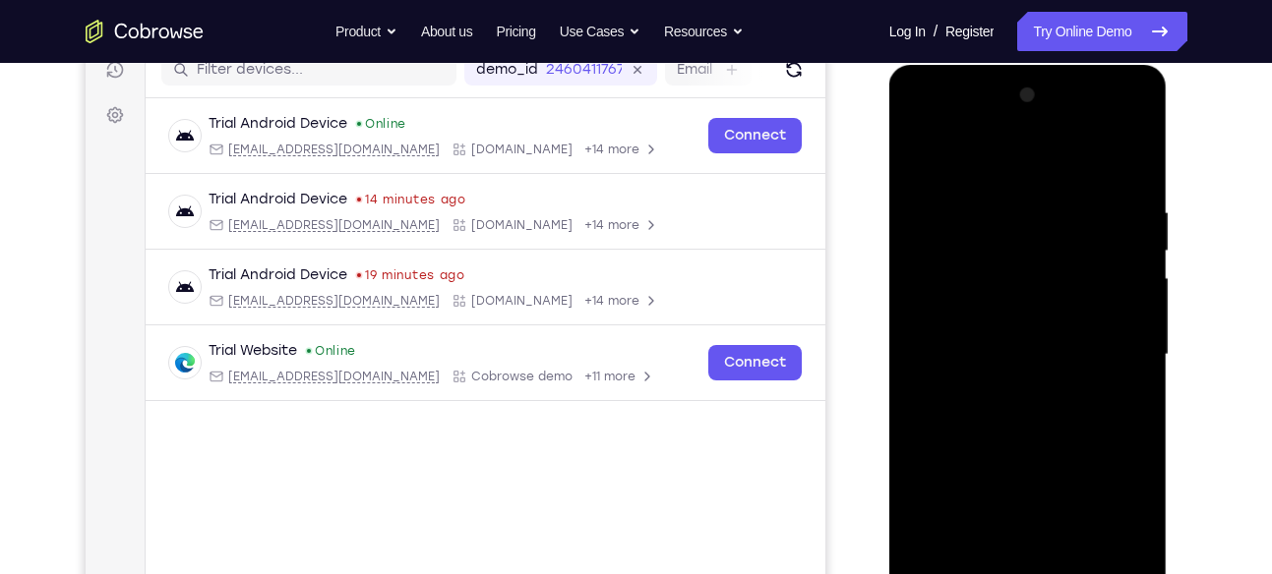
scroll to position [257, 0]
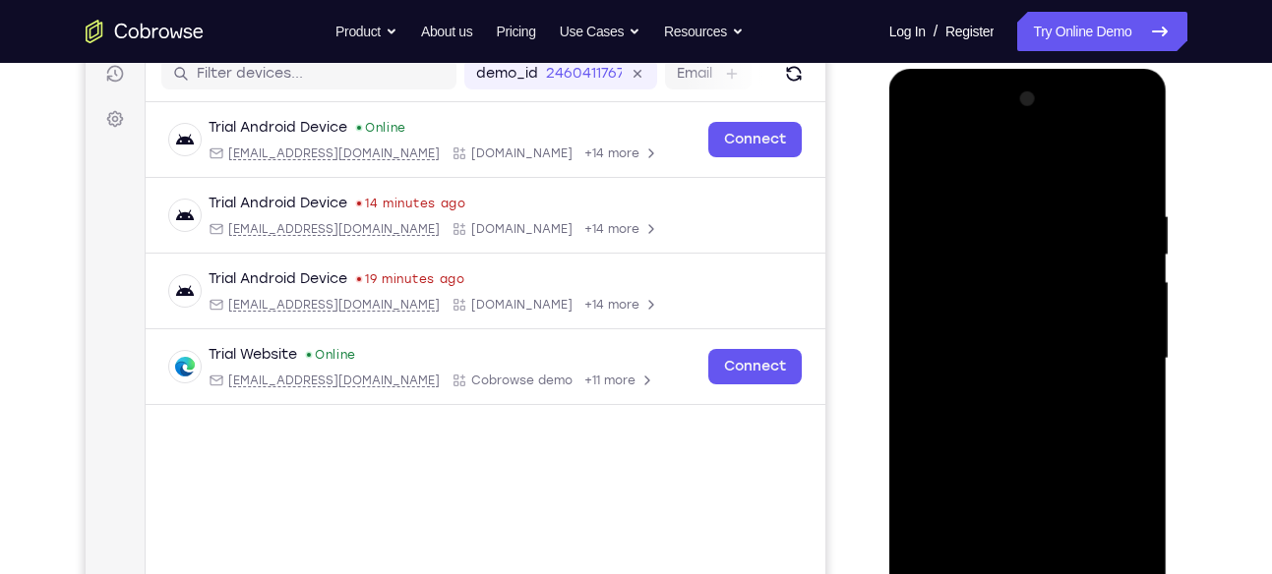
click at [1019, 168] on div at bounding box center [1028, 359] width 248 height 551
click at [951, 297] on div at bounding box center [1028, 359] width 248 height 551
click at [1002, 361] on div at bounding box center [1028, 359] width 248 height 551
click at [1018, 334] on div at bounding box center [1028, 359] width 248 height 551
click at [1017, 371] on div at bounding box center [1028, 359] width 248 height 551
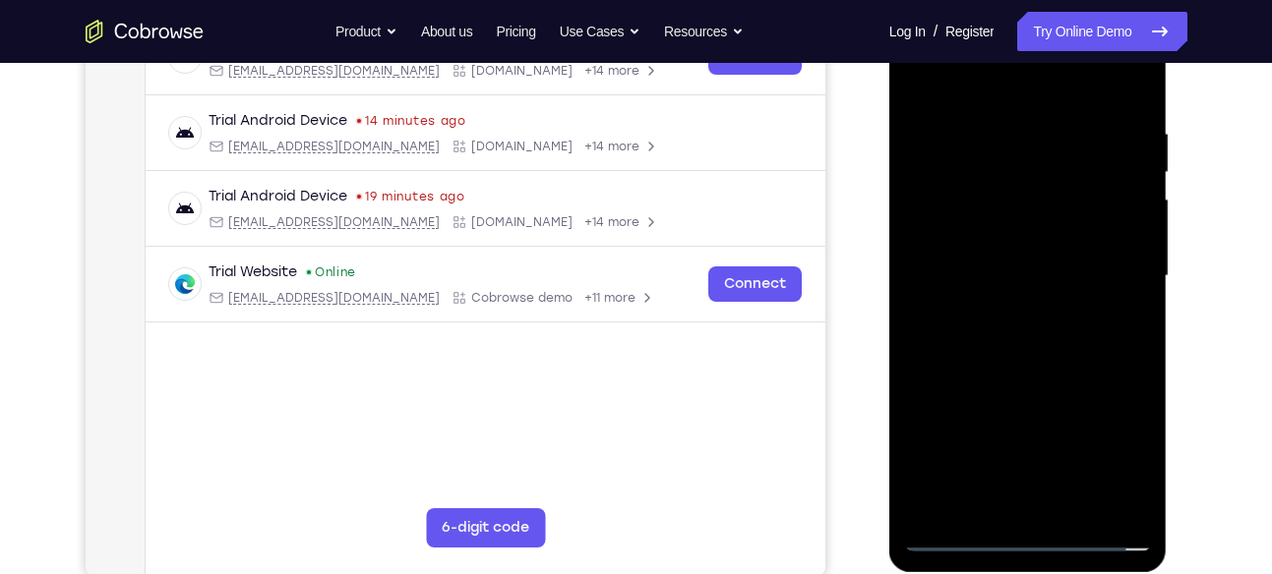
scroll to position [340, 0]
click at [1039, 324] on div at bounding box center [1028, 275] width 248 height 551
drag, startPoint x: 1122, startPoint y: 162, endPoint x: 1122, endPoint y: 100, distance: 62.0
click at [1122, 100] on div at bounding box center [1028, 275] width 248 height 551
click at [1026, 264] on div at bounding box center [1028, 275] width 248 height 551
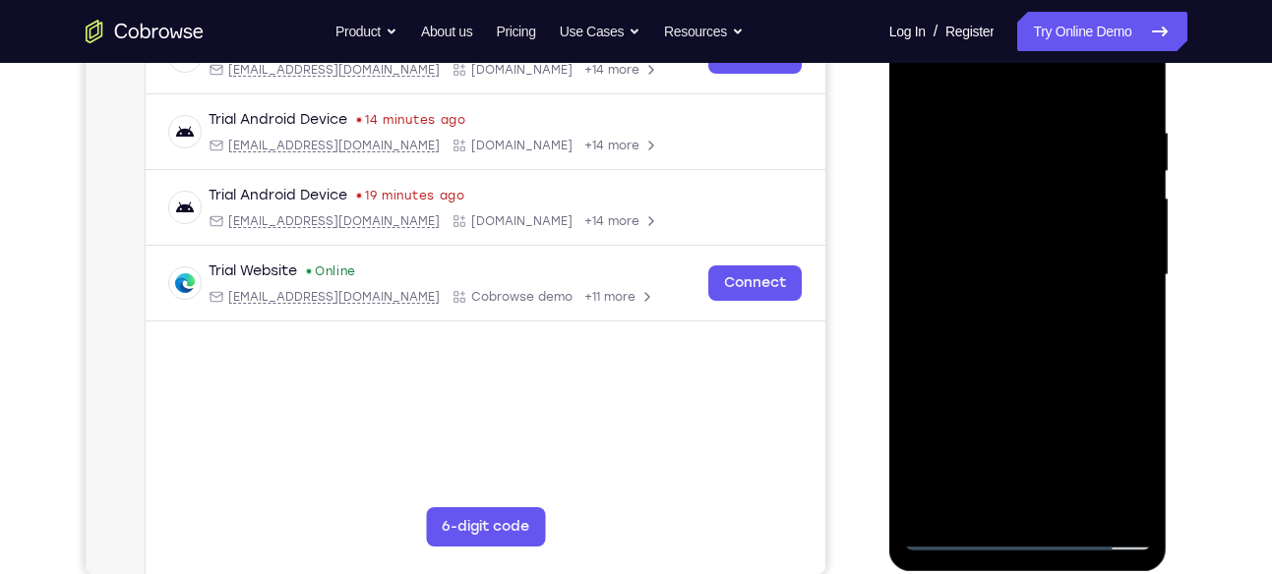
click at [1008, 215] on div at bounding box center [1028, 275] width 248 height 551
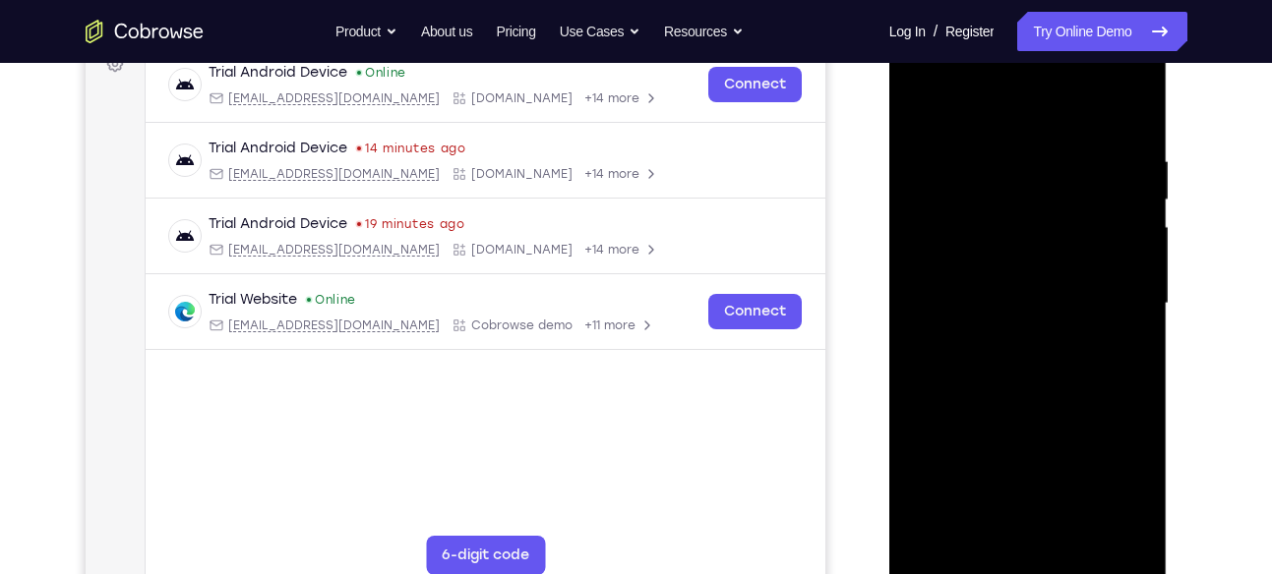
click at [1037, 348] on div at bounding box center [1028, 304] width 248 height 551
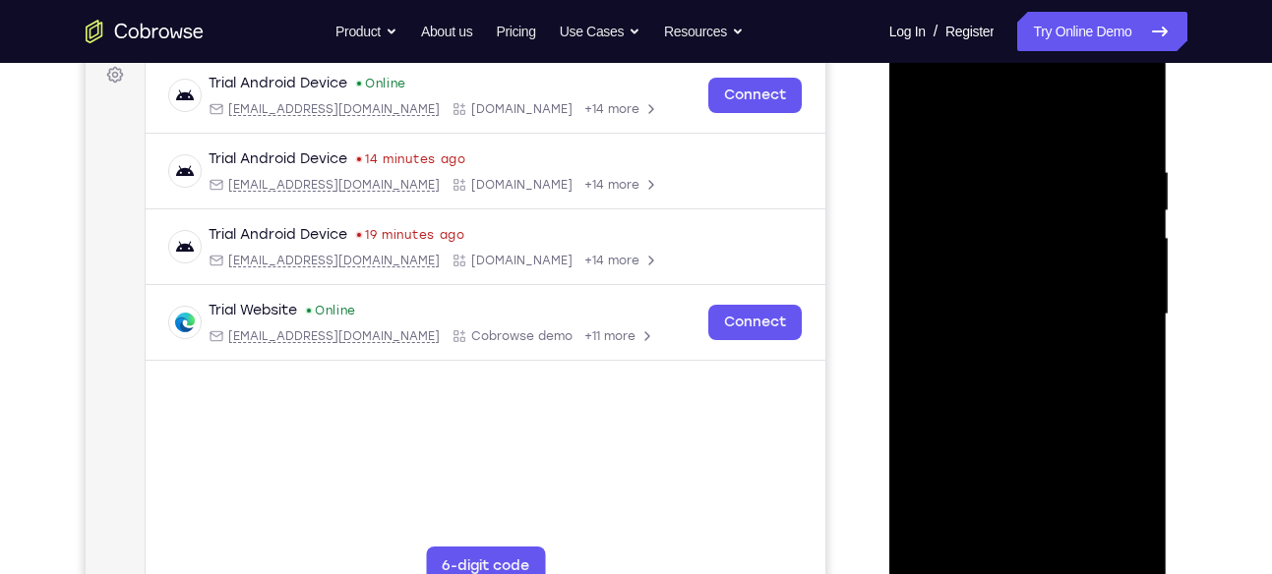
scroll to position [300, 0]
click at [920, 128] on div at bounding box center [1028, 315] width 248 height 551
click at [1022, 298] on div at bounding box center [1028, 315] width 248 height 551
click at [960, 214] on div at bounding box center [1028, 315] width 248 height 551
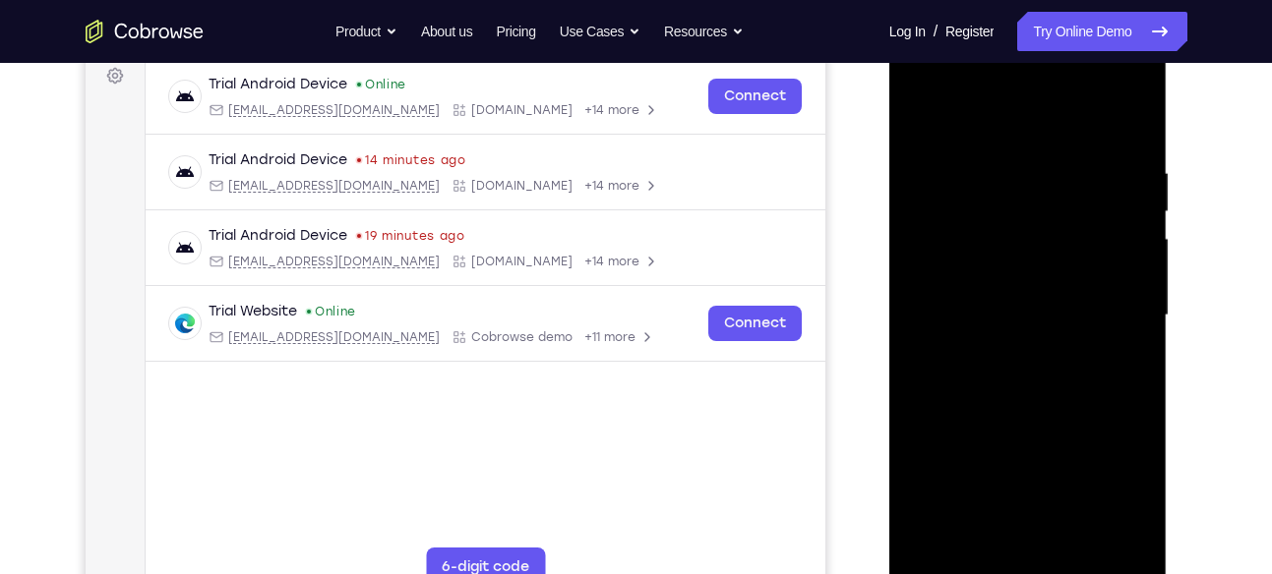
click at [979, 258] on div at bounding box center [1028, 315] width 248 height 551
click at [1009, 401] on div at bounding box center [1028, 315] width 248 height 551
click at [920, 79] on div at bounding box center [1028, 315] width 248 height 551
click at [1115, 300] on div at bounding box center [1028, 315] width 248 height 551
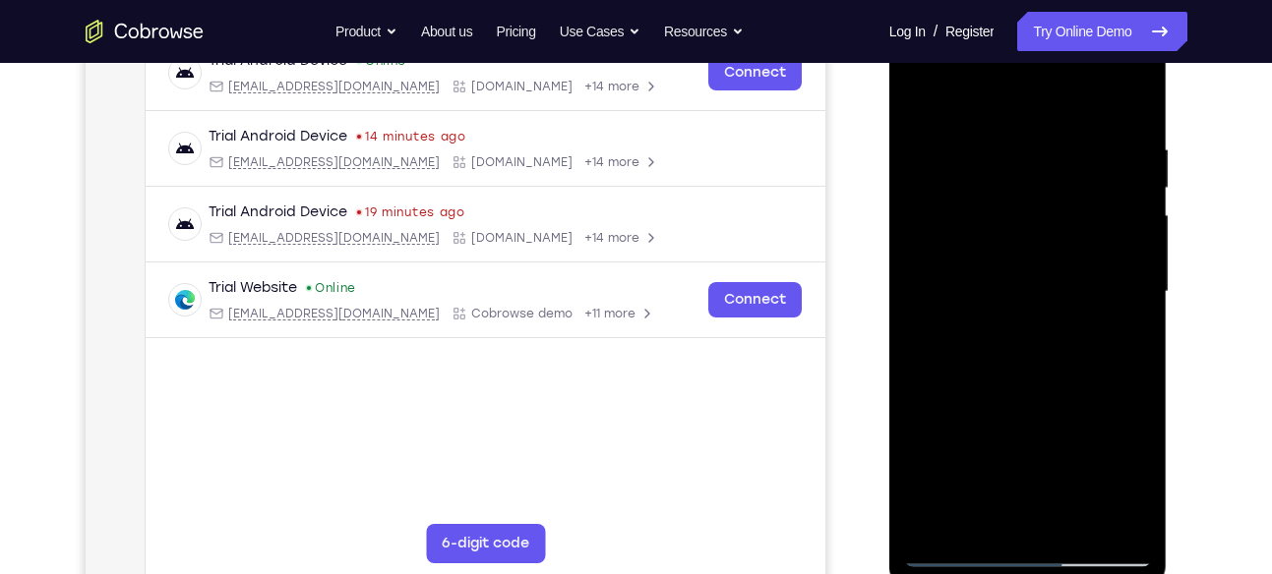
scroll to position [346, 0]
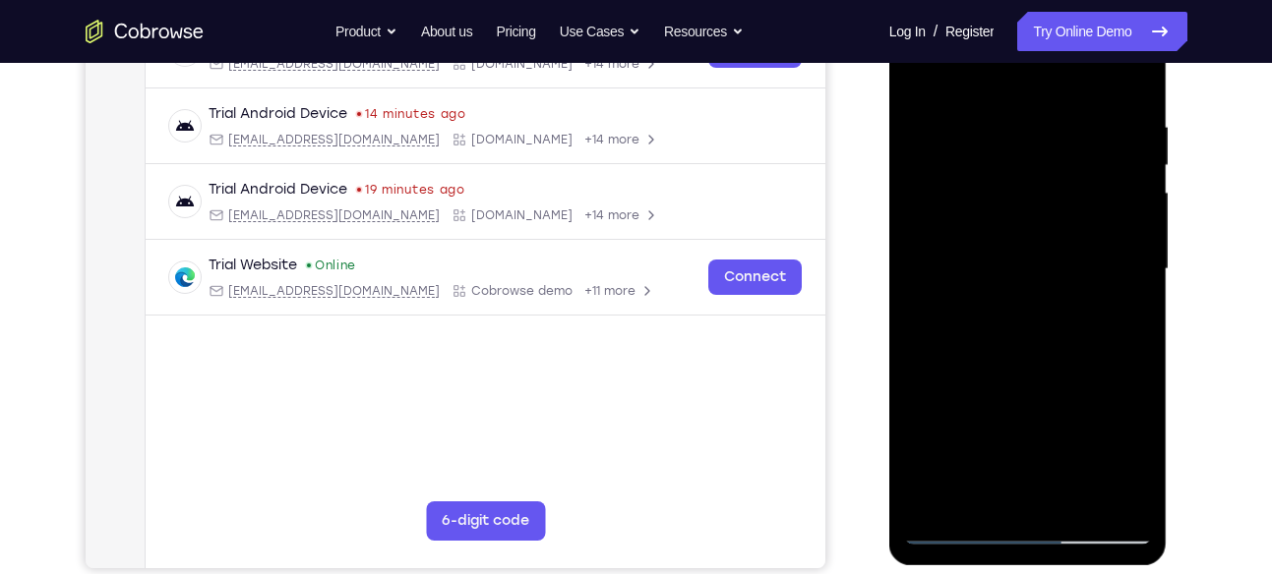
click at [1002, 302] on div at bounding box center [1028, 269] width 248 height 551
click at [996, 248] on div at bounding box center [1028, 269] width 248 height 551
click at [1017, 228] on div at bounding box center [1028, 269] width 248 height 551
click at [1018, 266] on div at bounding box center [1028, 269] width 248 height 551
click at [1016, 338] on div at bounding box center [1028, 269] width 248 height 551
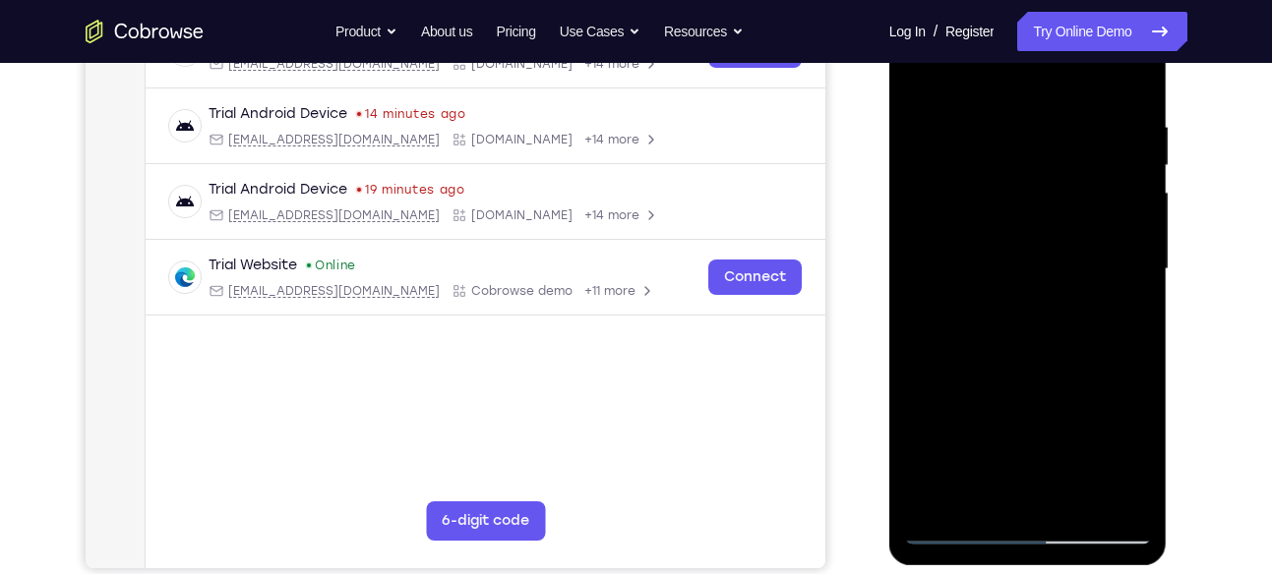
click at [1013, 330] on div at bounding box center [1028, 269] width 248 height 551
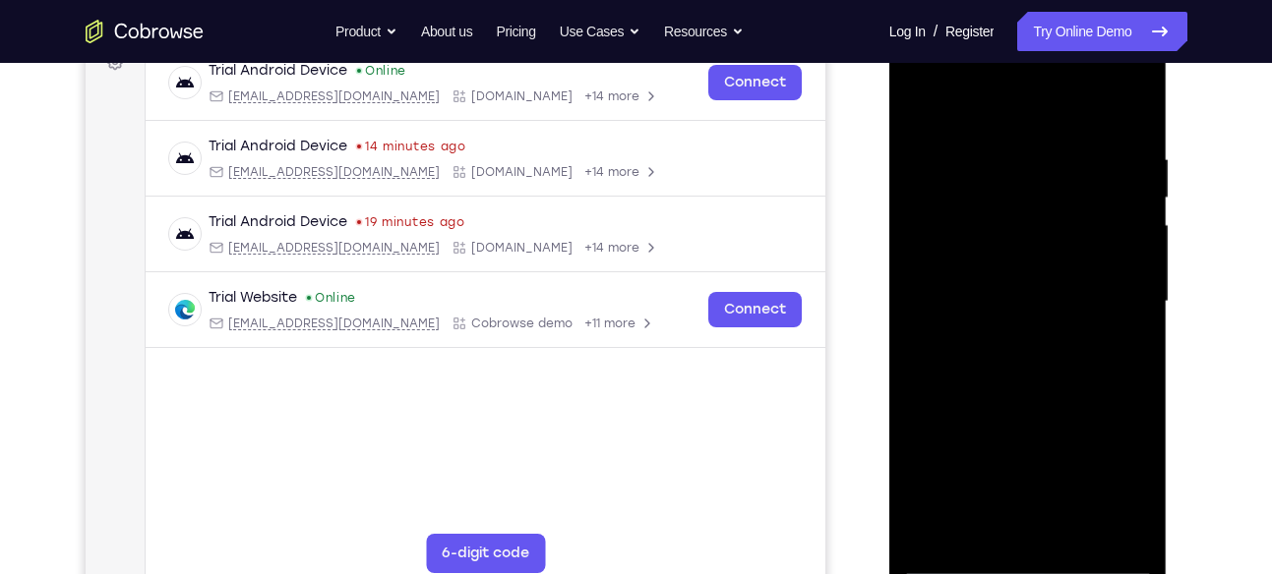
scroll to position [301, 0]
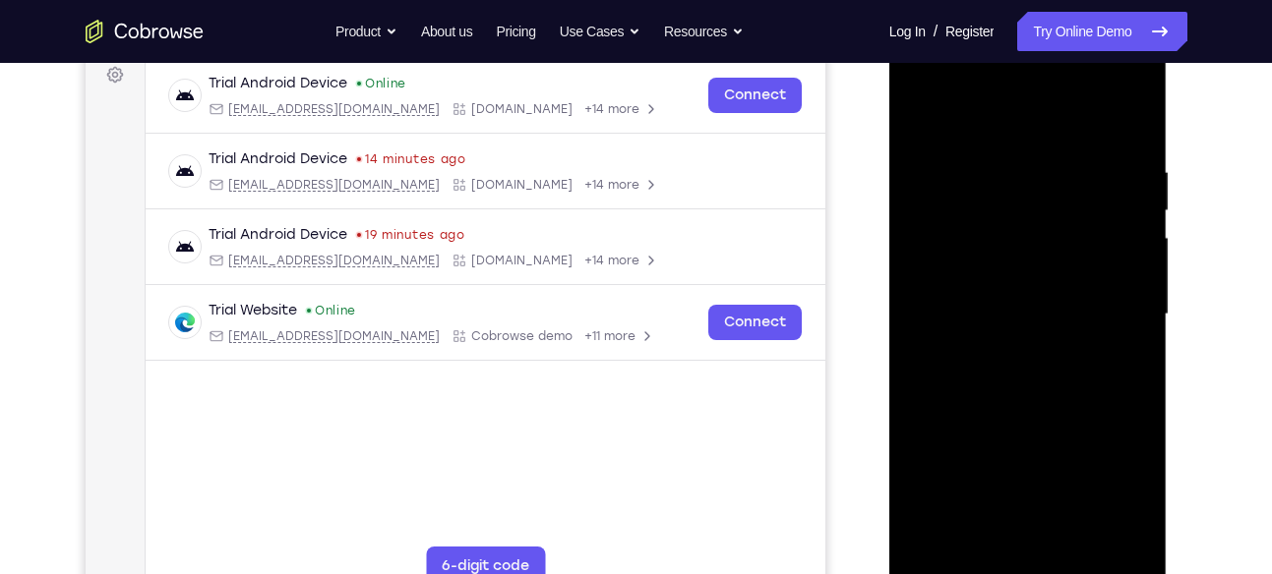
click at [1027, 401] on div at bounding box center [1028, 314] width 248 height 551
click at [1003, 155] on div at bounding box center [1028, 314] width 248 height 551
click at [1135, 251] on div at bounding box center [1028, 314] width 248 height 551
click at [1122, 251] on div at bounding box center [1028, 314] width 248 height 551
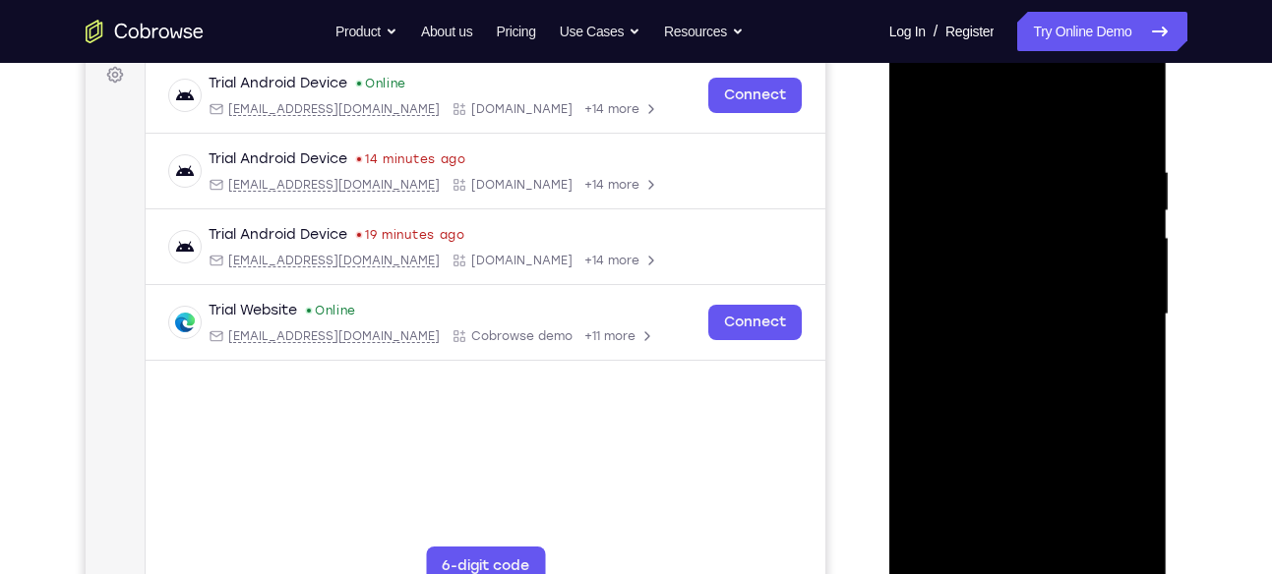
click at [1122, 251] on div at bounding box center [1028, 314] width 248 height 551
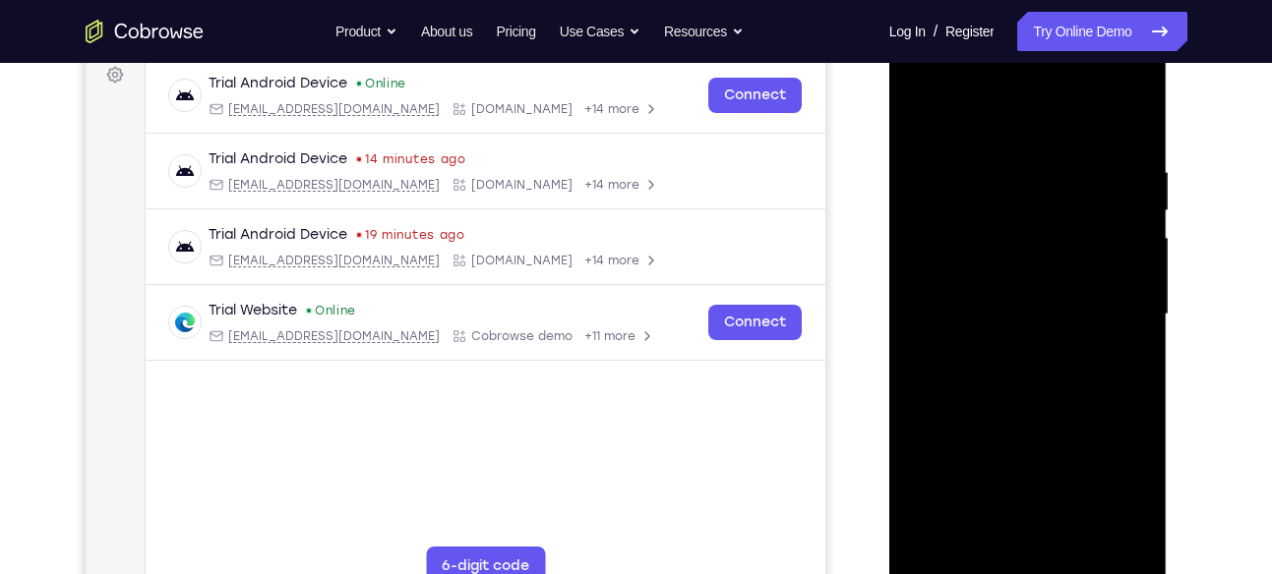
click at [1122, 251] on div at bounding box center [1028, 314] width 248 height 551
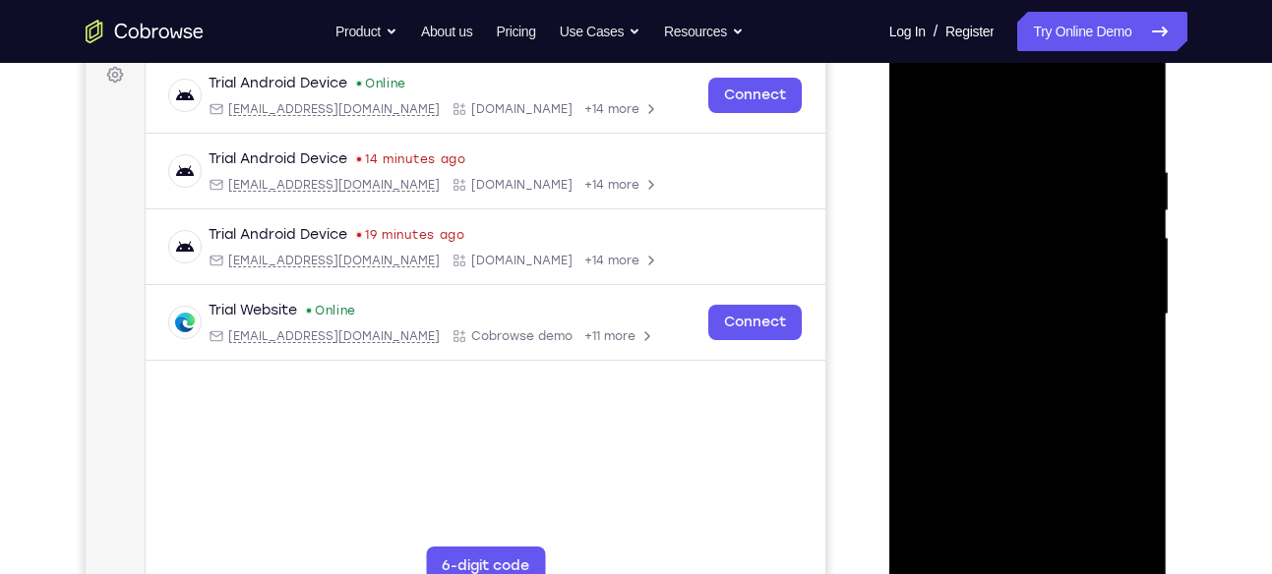
click at [1122, 251] on div at bounding box center [1028, 314] width 248 height 551
click at [1129, 236] on div at bounding box center [1028, 314] width 248 height 551
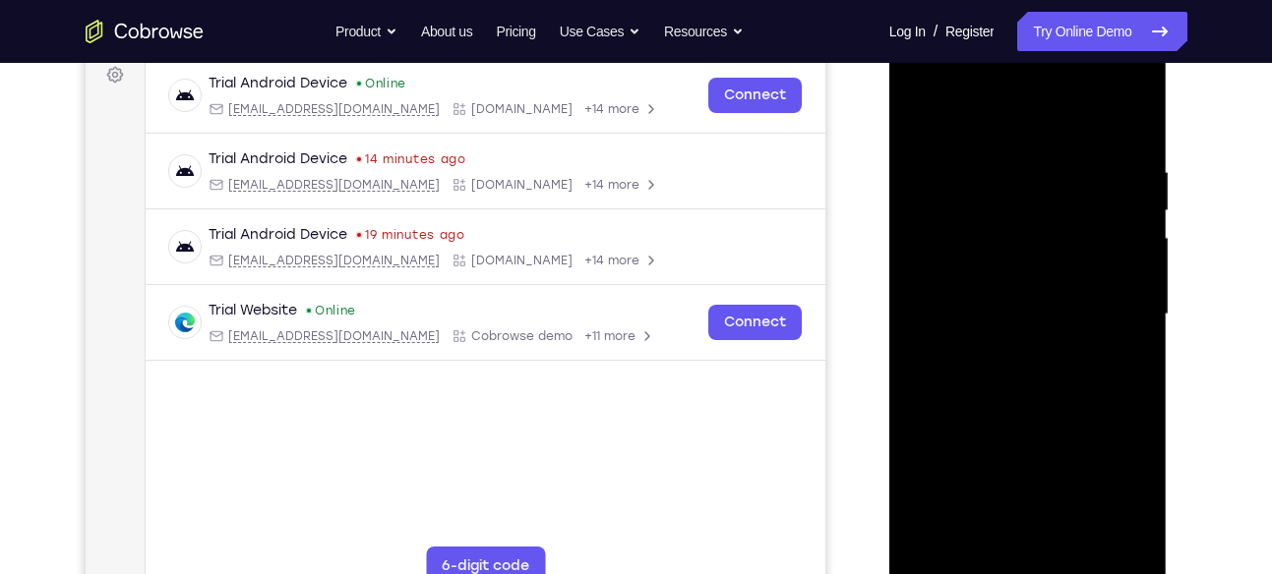
click at [1129, 236] on div at bounding box center [1028, 314] width 248 height 551
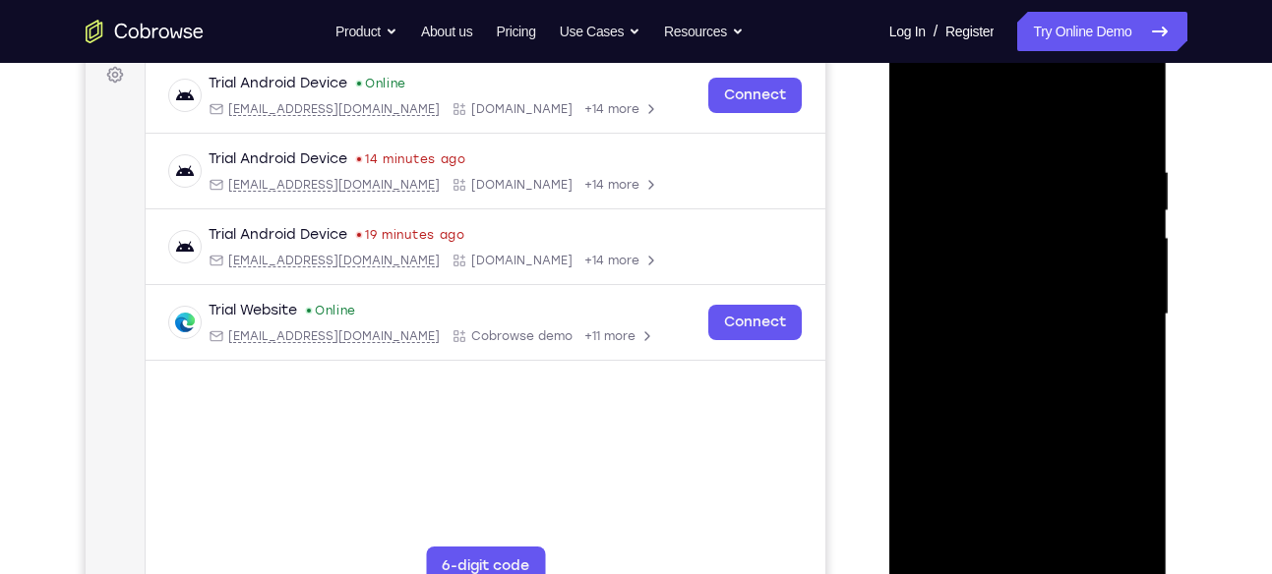
click at [1129, 236] on div at bounding box center [1028, 314] width 248 height 551
click at [1073, 548] on div at bounding box center [1028, 314] width 248 height 551
click at [1020, 420] on div at bounding box center [1028, 314] width 248 height 551
click at [923, 106] on div at bounding box center [1028, 314] width 248 height 551
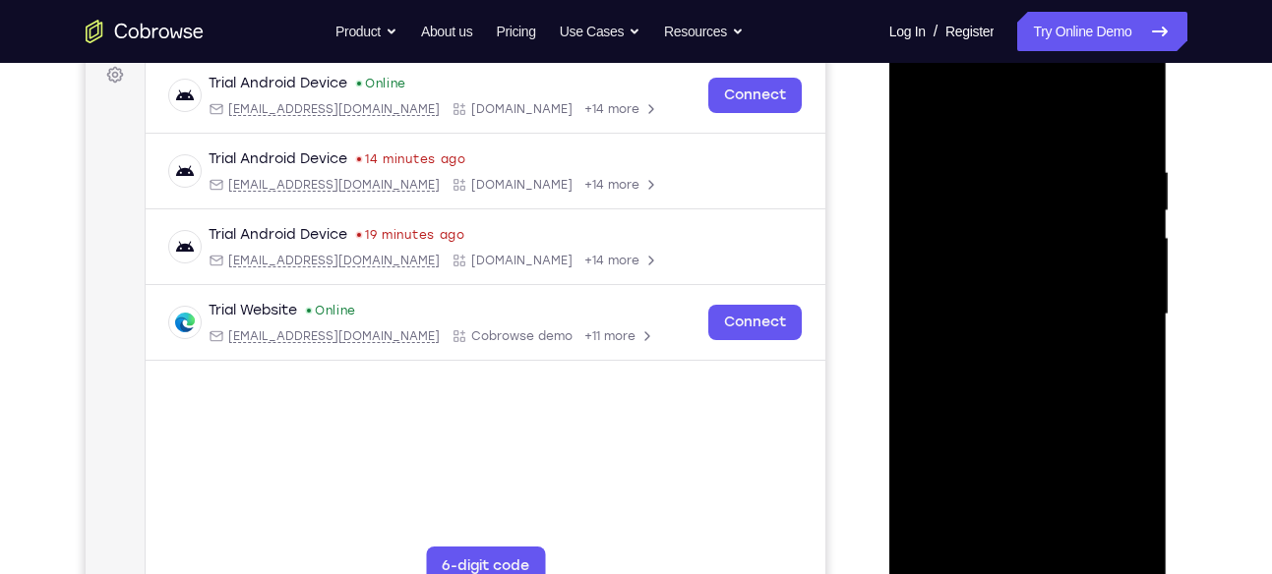
click at [982, 542] on div at bounding box center [1028, 314] width 248 height 551
click at [988, 109] on div at bounding box center [1028, 314] width 248 height 551
click at [995, 151] on div at bounding box center [1028, 314] width 248 height 551
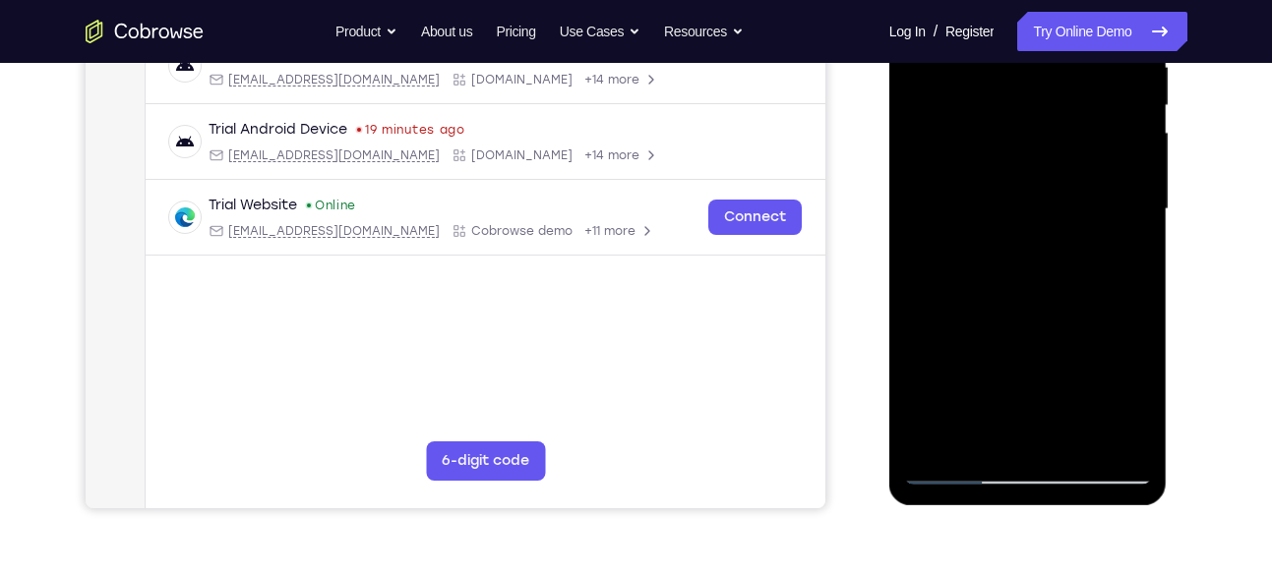
scroll to position [405, 0]
click at [1052, 365] on div at bounding box center [1028, 210] width 248 height 551
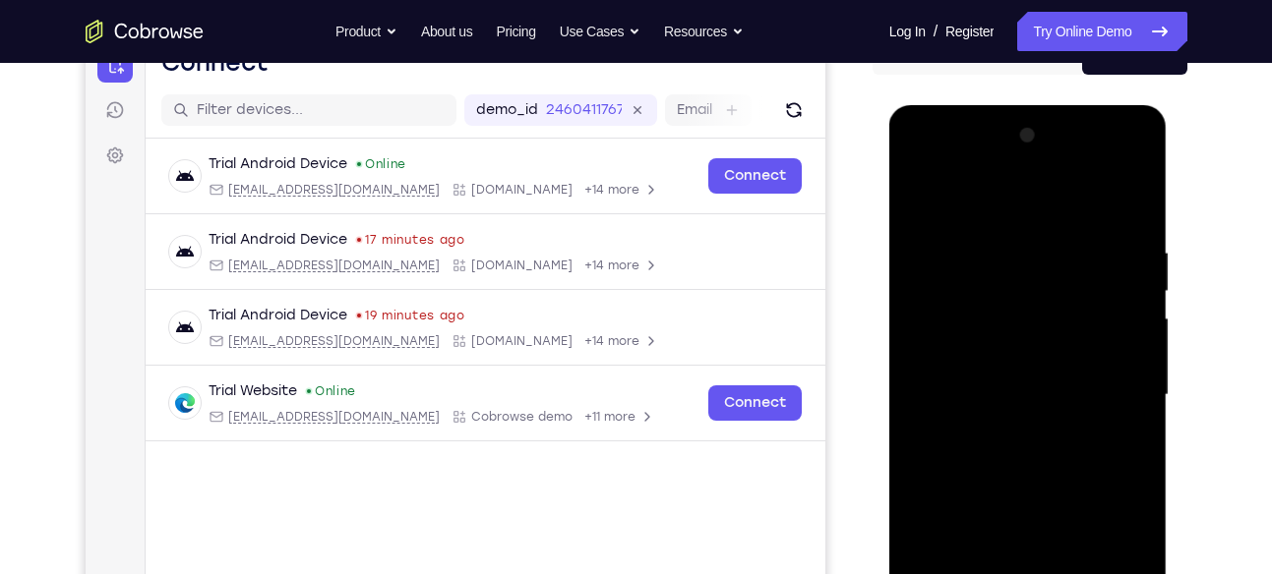
scroll to position [219, 0]
click at [933, 348] on div at bounding box center [1028, 396] width 248 height 551
click at [921, 193] on div at bounding box center [1028, 396] width 248 height 551
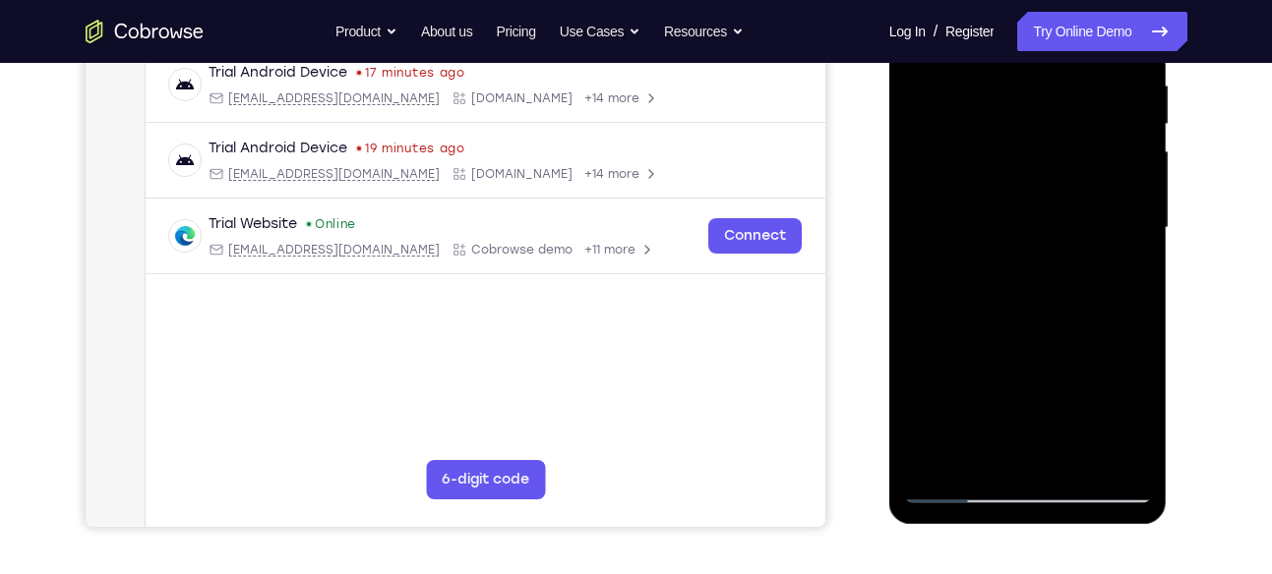
scroll to position [417, 0]
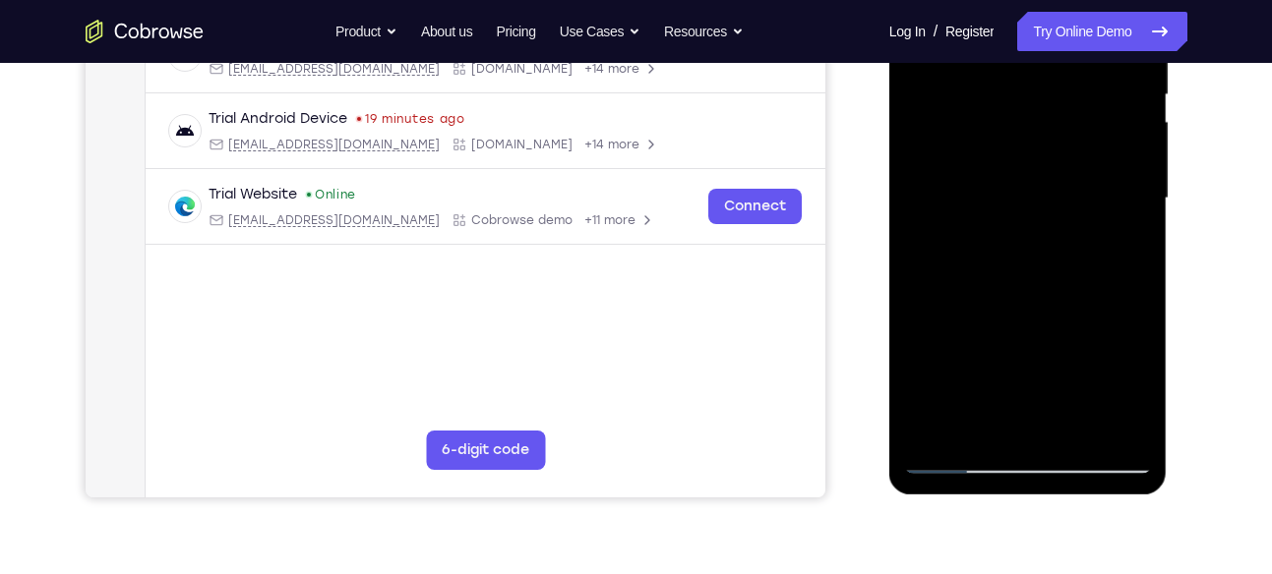
drag, startPoint x: 1112, startPoint y: 360, endPoint x: 985, endPoint y: 360, distance: 126.9
click at [985, 360] on div at bounding box center [1028, 198] width 248 height 551
drag, startPoint x: 1105, startPoint y: 358, endPoint x: 983, endPoint y: 352, distance: 122.1
click at [983, 352] on div at bounding box center [1028, 198] width 248 height 551
drag, startPoint x: 1114, startPoint y: 353, endPoint x: 976, endPoint y: 351, distance: 137.7
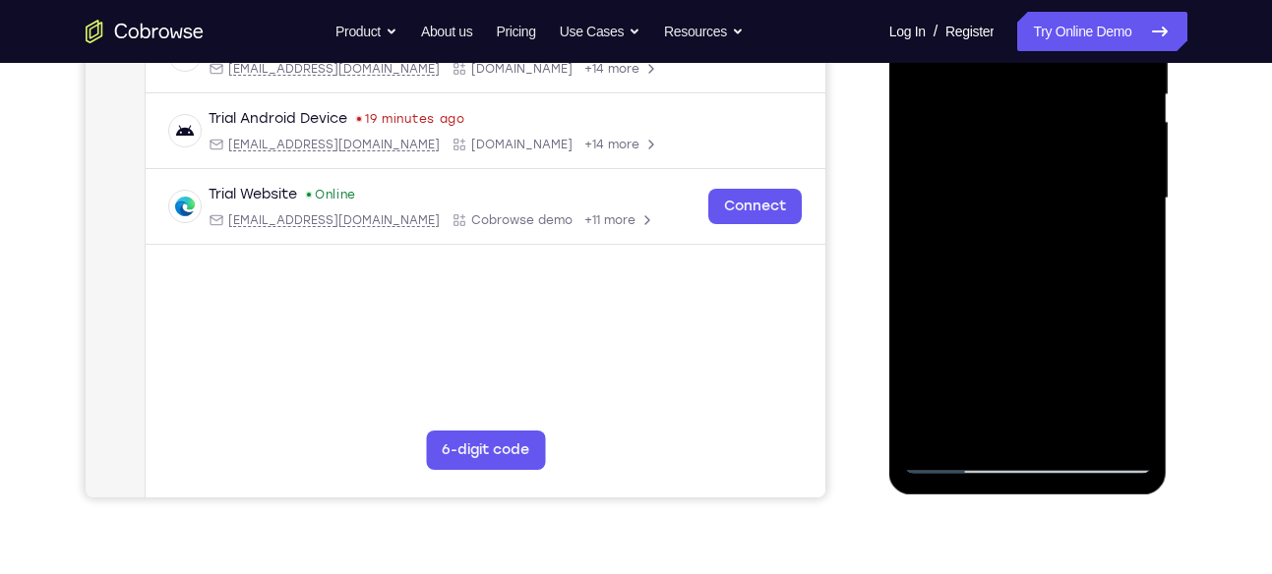
click at [976, 351] on div at bounding box center [1028, 198] width 248 height 551
drag, startPoint x: 1122, startPoint y: 343, endPoint x: 1055, endPoint y: 347, distance: 68.0
click at [1055, 347] on div at bounding box center [1028, 198] width 248 height 551
drag, startPoint x: 1078, startPoint y: 356, endPoint x: 963, endPoint y: 358, distance: 115.1
click at [963, 358] on div at bounding box center [1028, 198] width 248 height 551
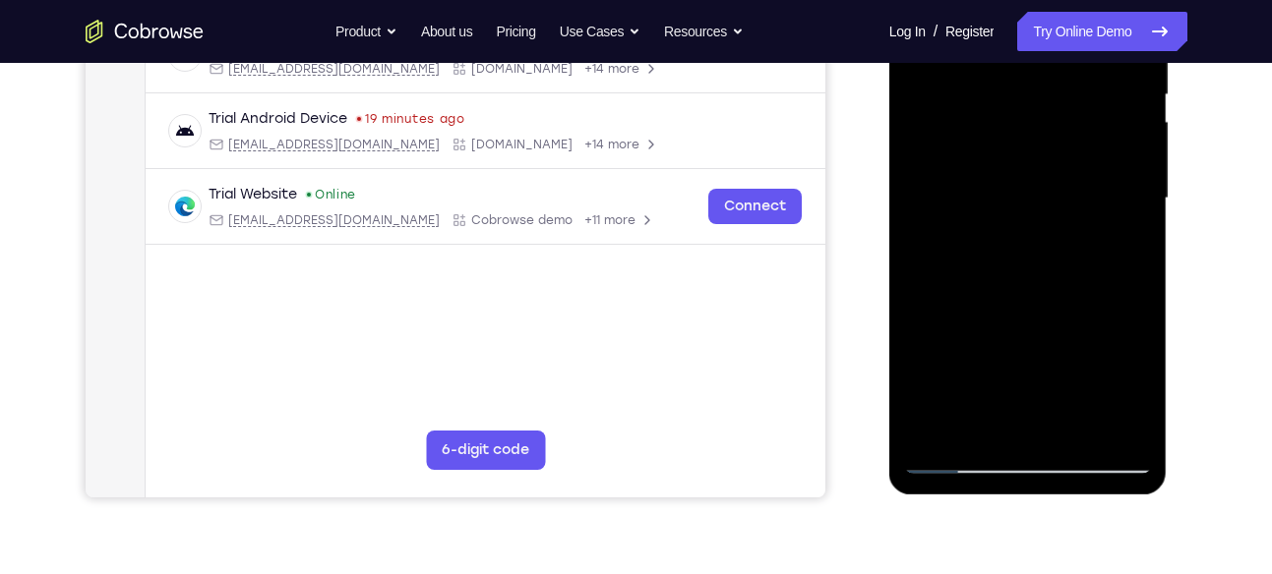
drag, startPoint x: 1094, startPoint y: 353, endPoint x: 983, endPoint y: 352, distance: 111.2
click at [983, 352] on div at bounding box center [1028, 198] width 248 height 551
drag, startPoint x: 1117, startPoint y: 355, endPoint x: 1015, endPoint y: 359, distance: 102.4
click at [1015, 359] on div at bounding box center [1028, 198] width 248 height 551
click at [1065, 349] on div at bounding box center [1028, 198] width 248 height 551
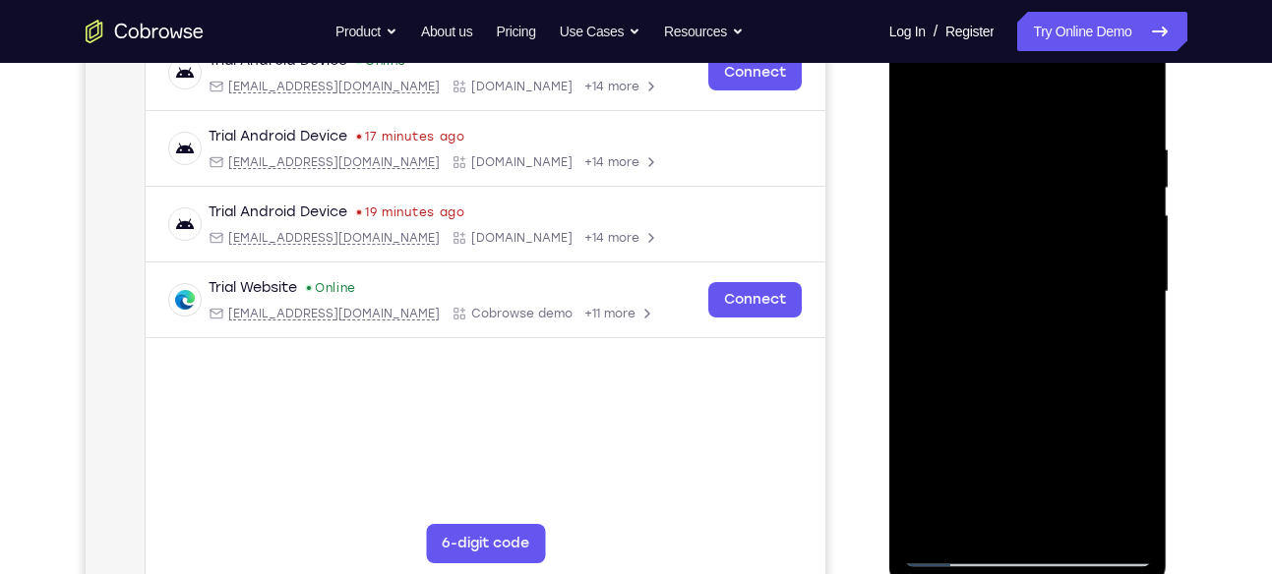
scroll to position [323, 0]
drag, startPoint x: 1055, startPoint y: 229, endPoint x: 1057, endPoint y: 318, distance: 88.6
click at [1057, 318] on div at bounding box center [1028, 293] width 248 height 551
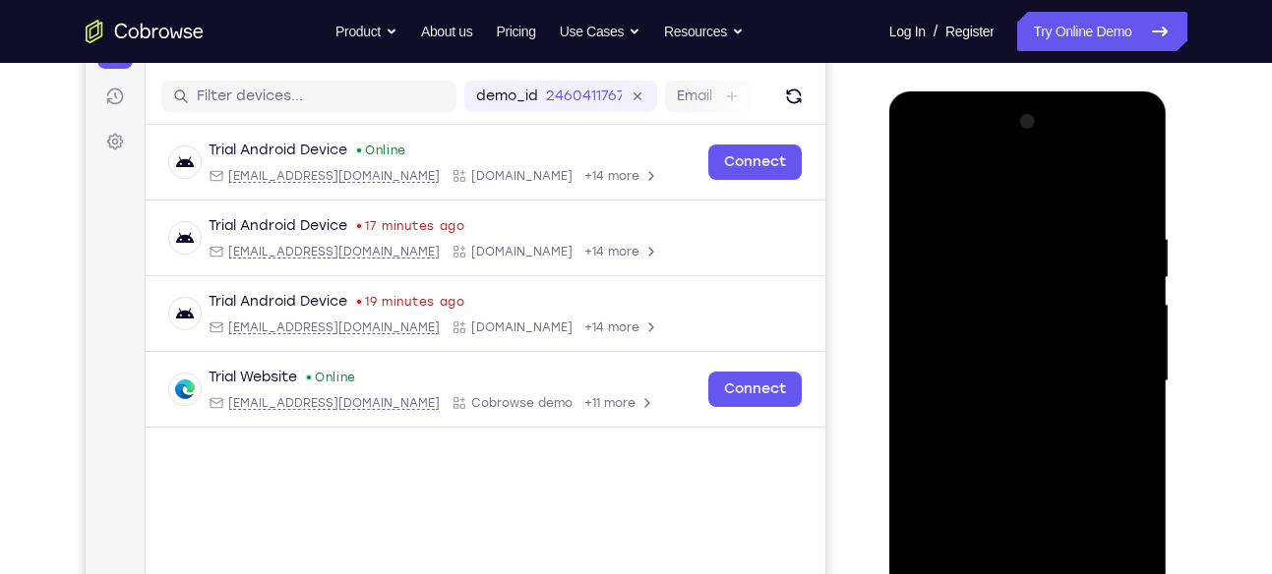
scroll to position [232, 0]
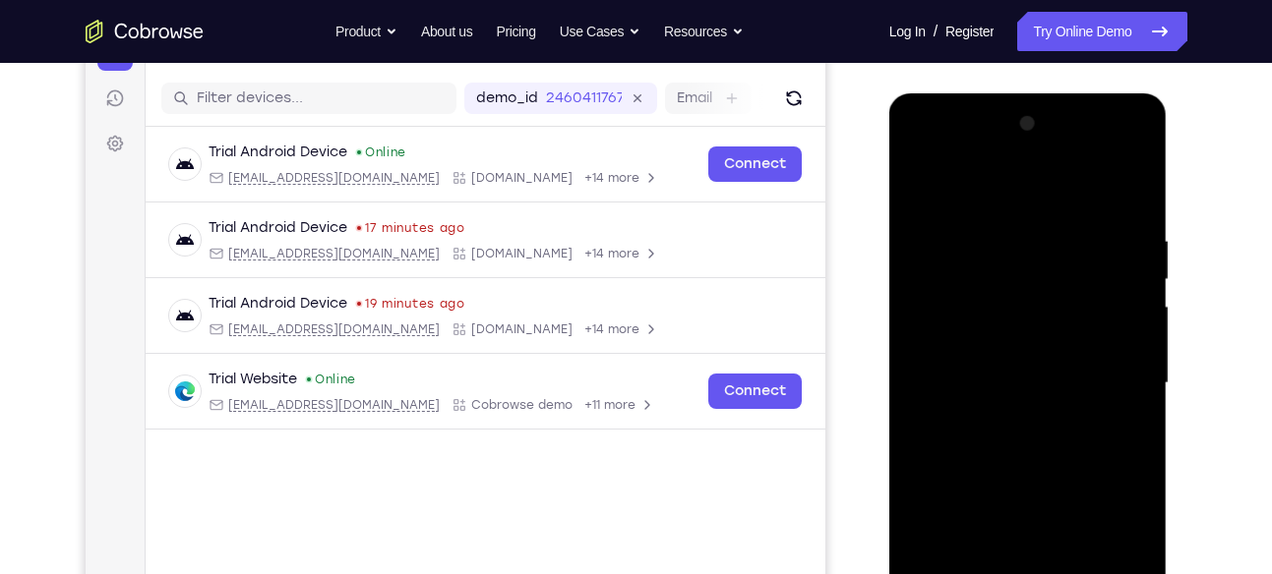
click at [916, 181] on div at bounding box center [1028, 383] width 248 height 551
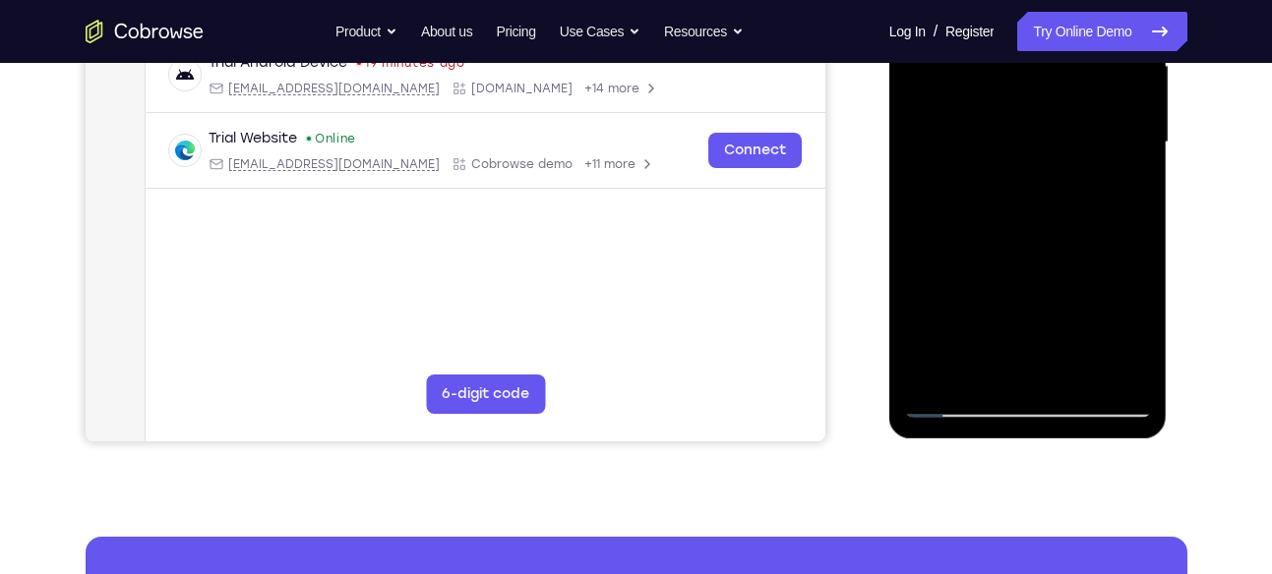
scroll to position [474, 0]
click at [1032, 376] on div at bounding box center [1028, 141] width 248 height 551
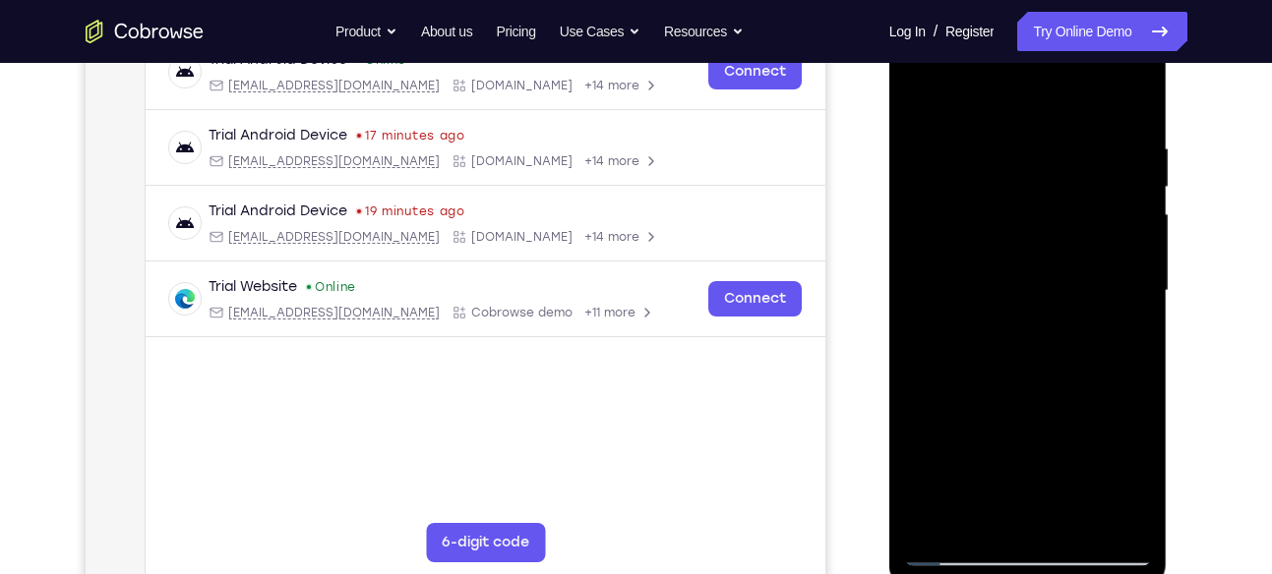
scroll to position [289, 0]
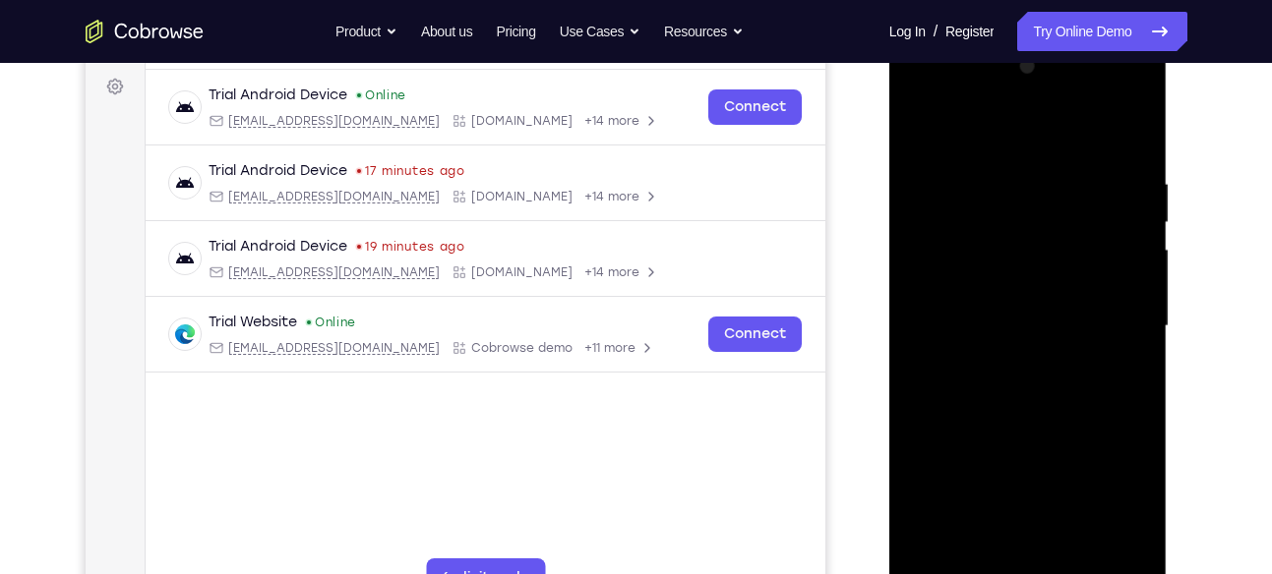
click at [1134, 96] on div at bounding box center [1028, 326] width 248 height 551
click at [1092, 467] on div at bounding box center [1028, 326] width 248 height 551
click at [1137, 425] on div at bounding box center [1028, 326] width 248 height 551
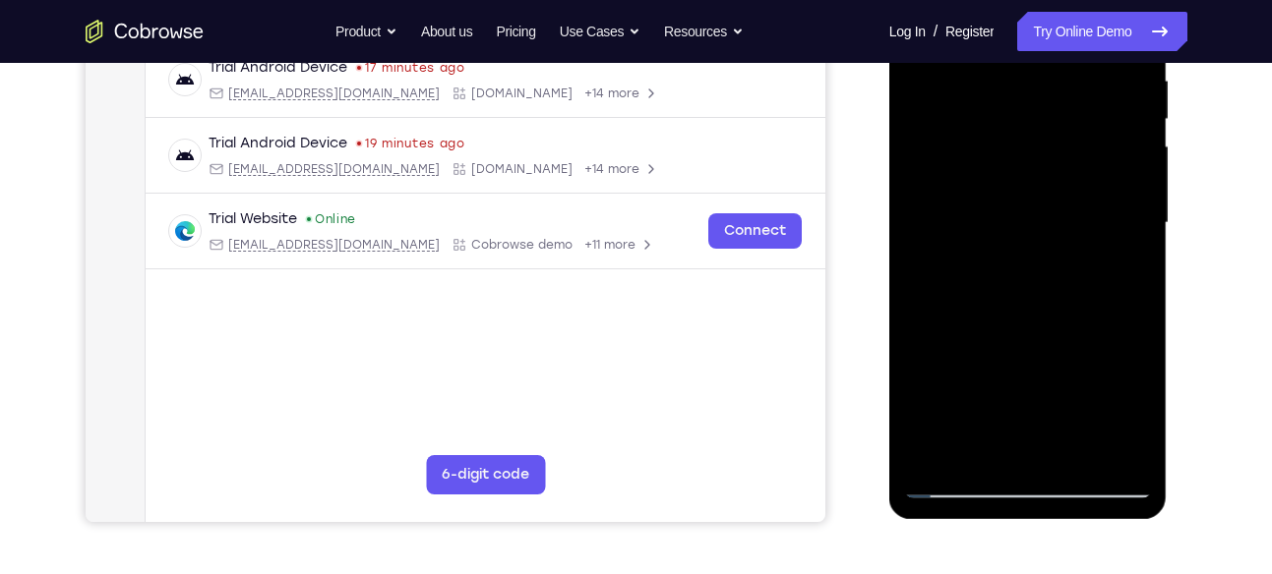
scroll to position [392, 0]
click at [1092, 398] on div at bounding box center [1028, 224] width 248 height 551
click at [1086, 398] on div at bounding box center [1028, 224] width 248 height 551
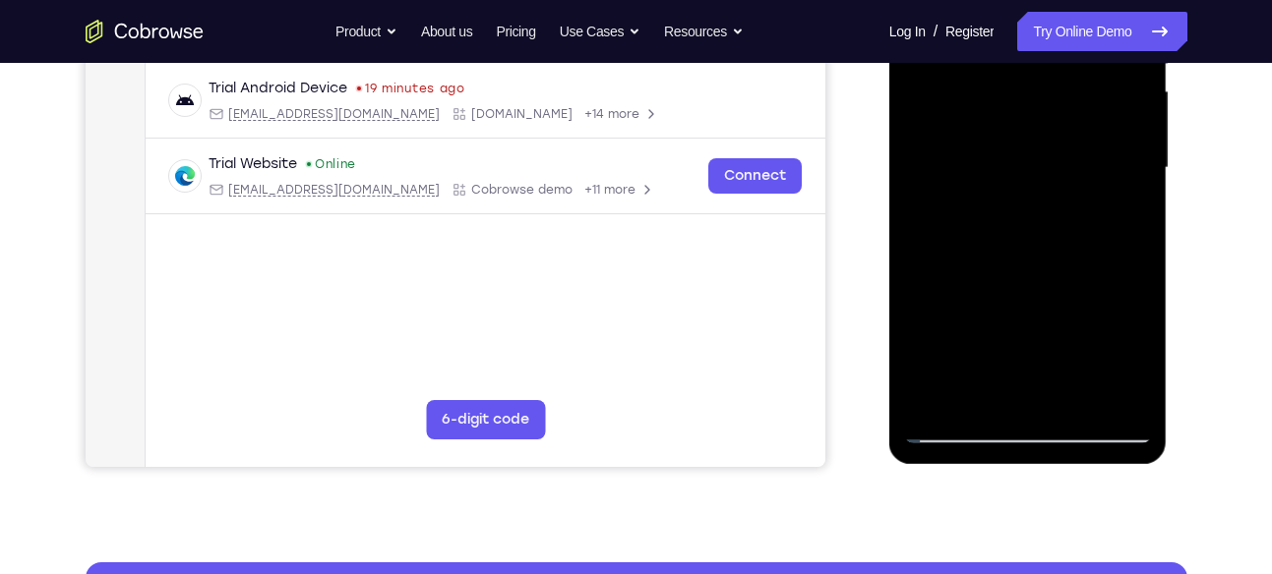
scroll to position [452, 0]
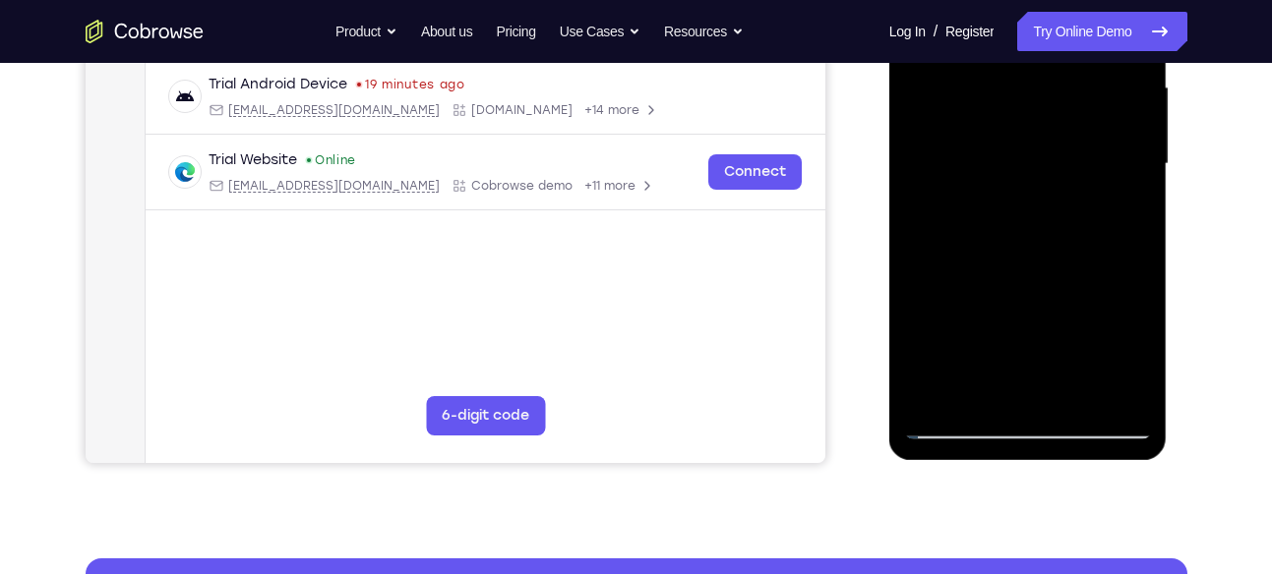
drag, startPoint x: 1108, startPoint y: 382, endPoint x: 1000, endPoint y: 388, distance: 107.4
click at [1000, 388] on div at bounding box center [1028, 164] width 248 height 551
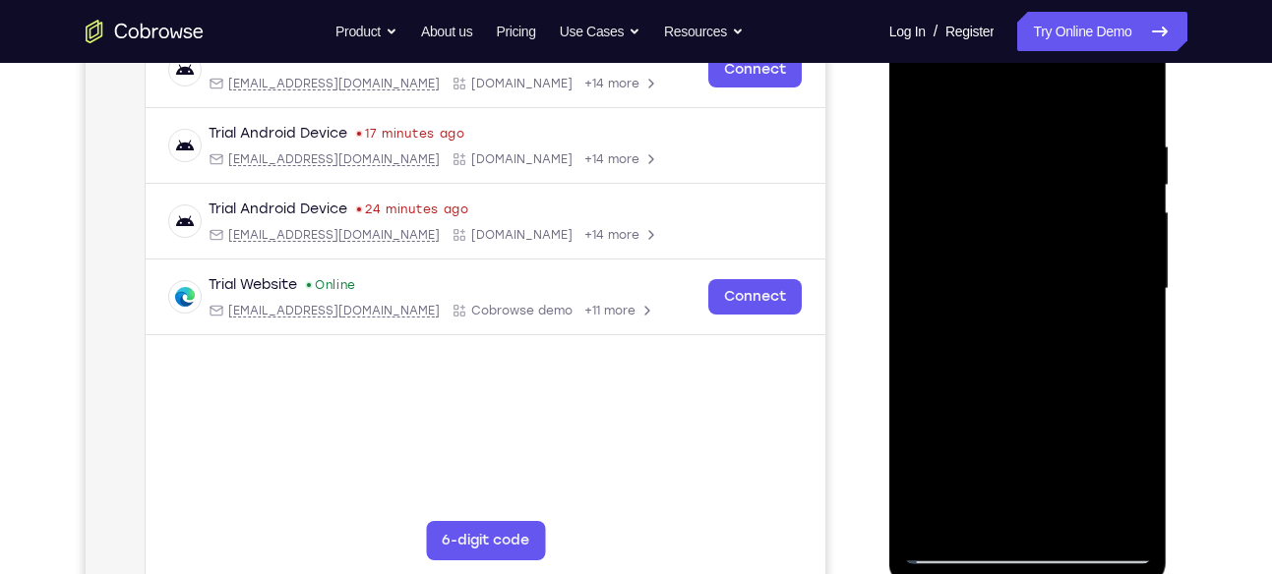
scroll to position [329, 0]
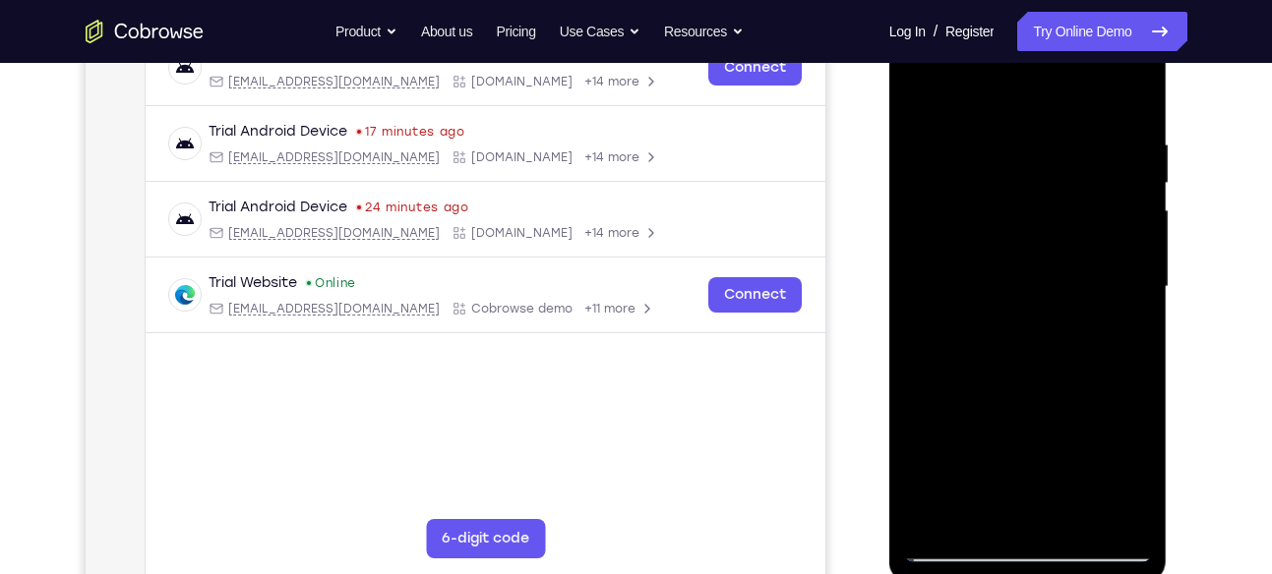
click at [960, 548] on div at bounding box center [1028, 287] width 248 height 551
click at [1078, 520] on div at bounding box center [1028, 287] width 248 height 551
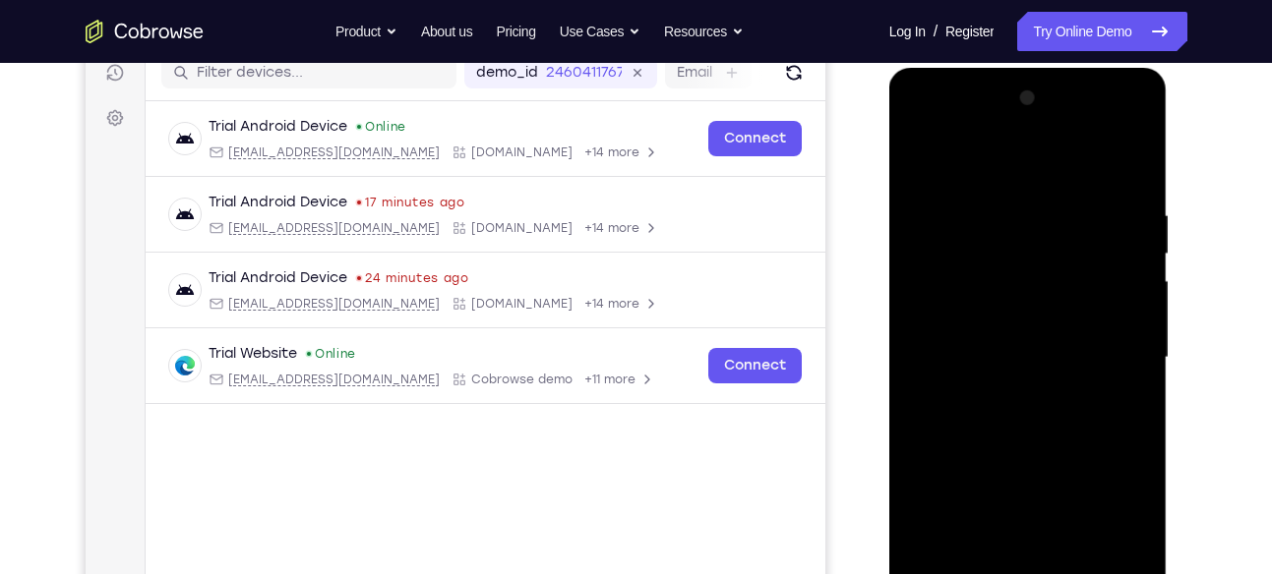
scroll to position [256, 0]
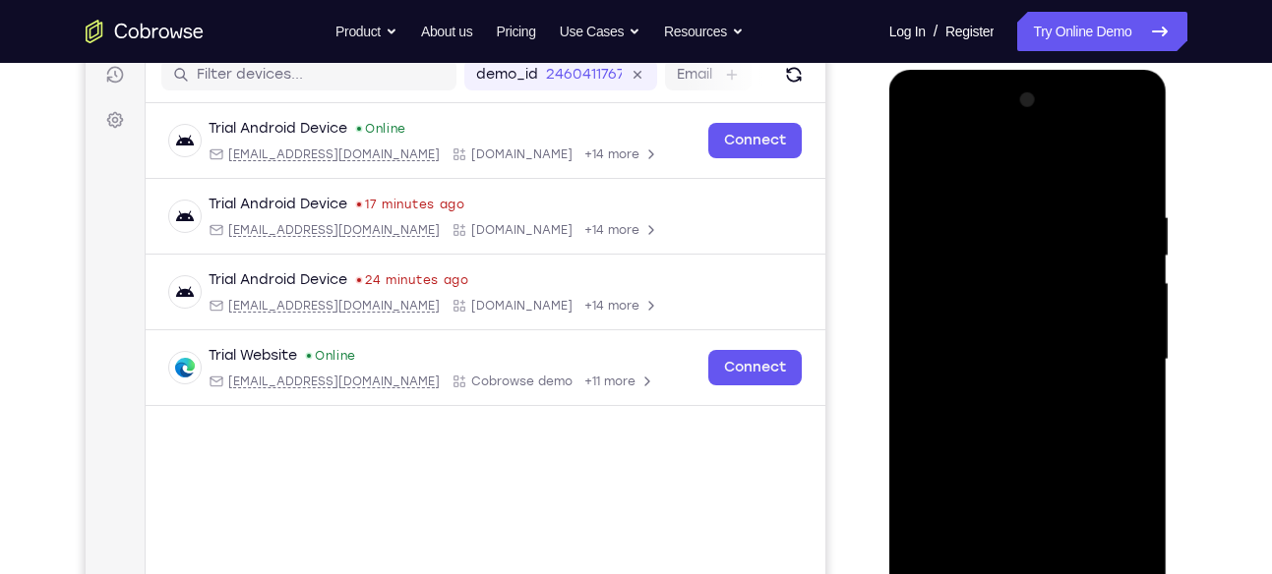
click at [1021, 70] on div at bounding box center [1028, 70] width 278 height 0
